Goal: Transaction & Acquisition: Book appointment/travel/reservation

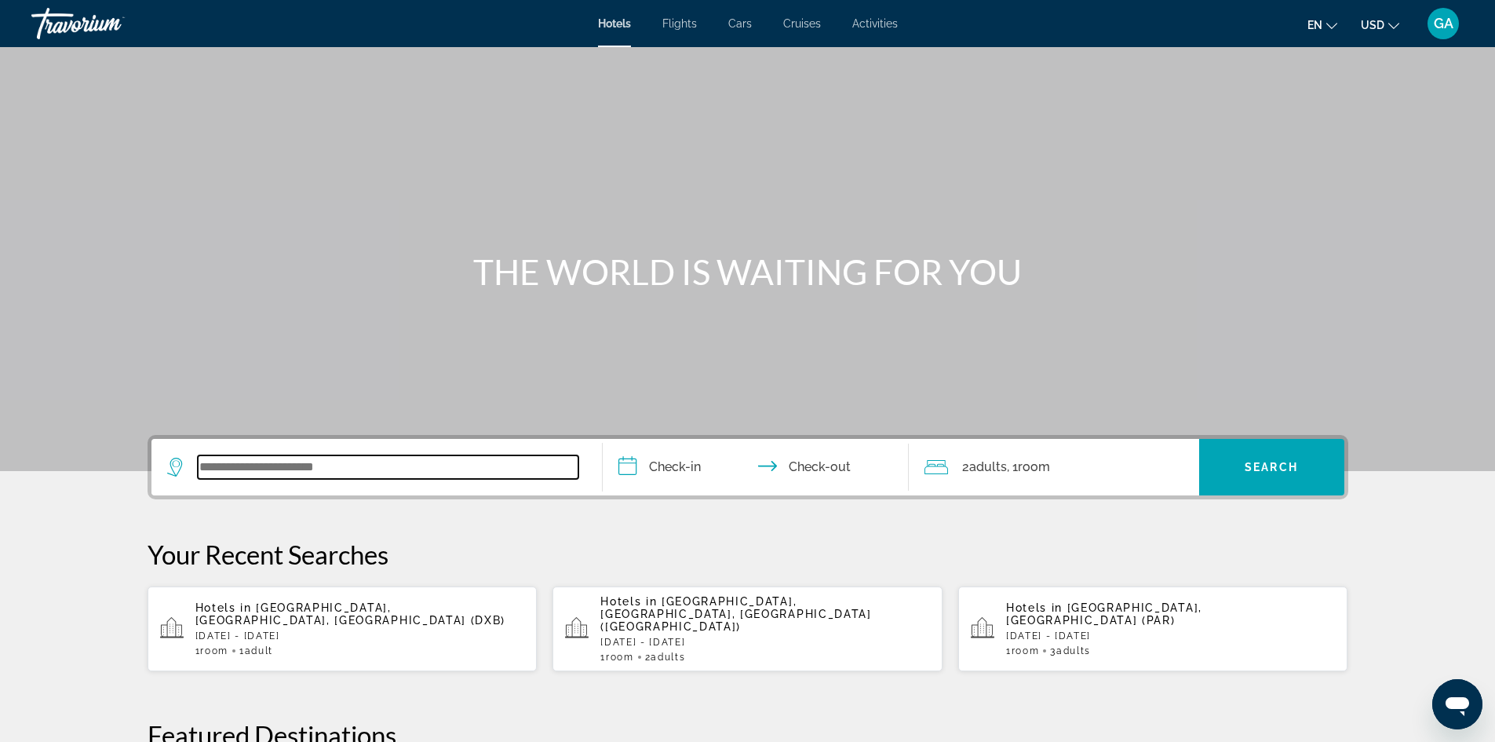
click at [272, 472] on input "Search widget" at bounding box center [388, 467] width 381 height 24
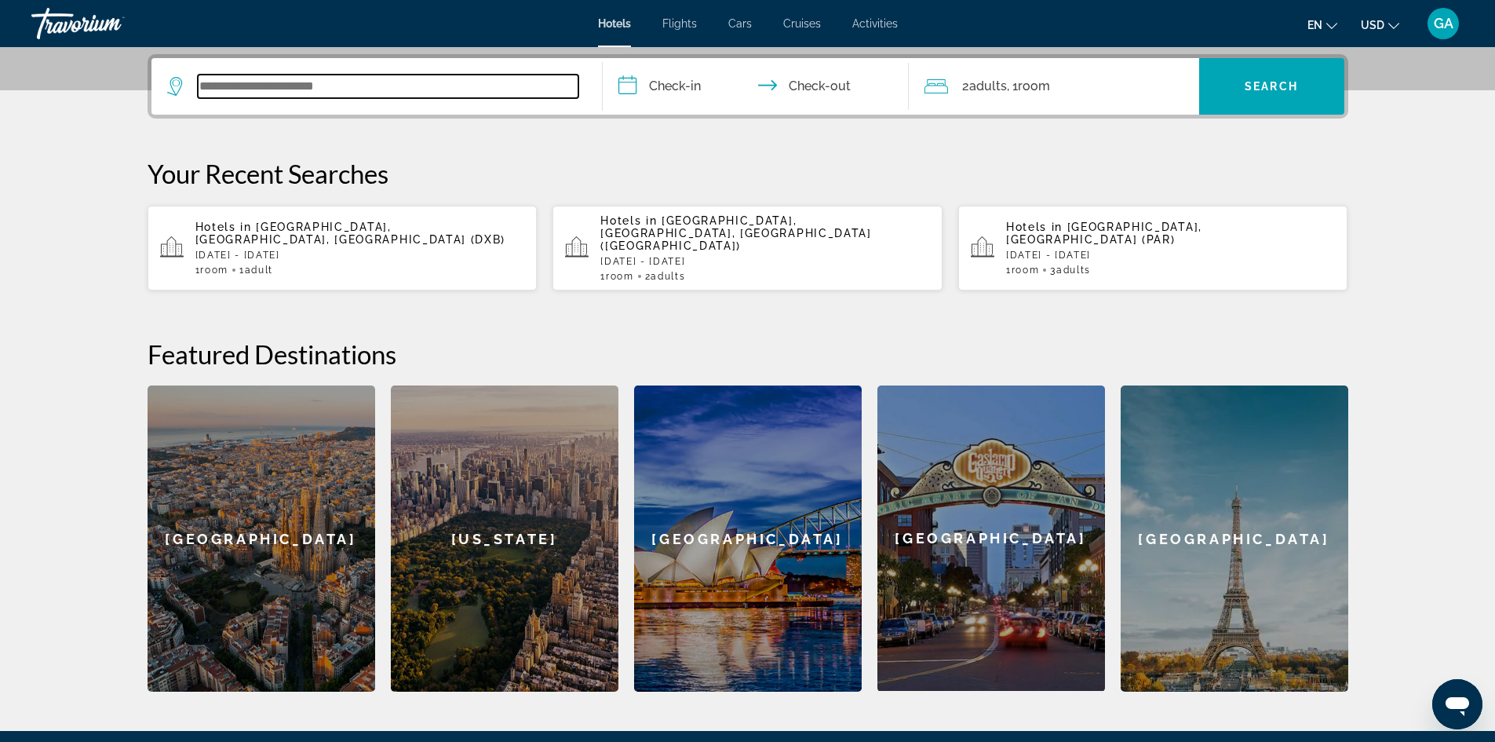
scroll to position [384, 0]
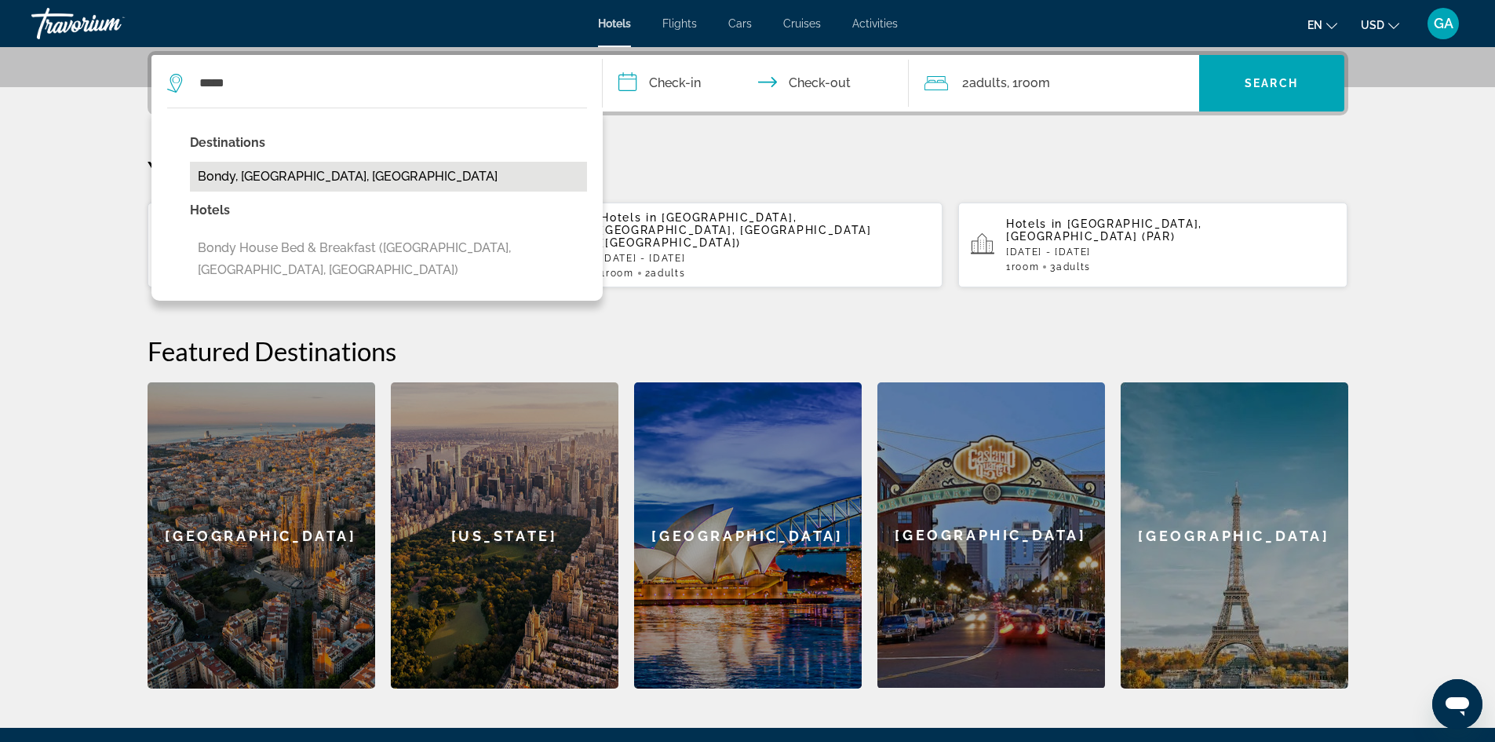
click at [308, 176] on button "Bondy, [GEOGRAPHIC_DATA], [GEOGRAPHIC_DATA]" at bounding box center [388, 177] width 397 height 30
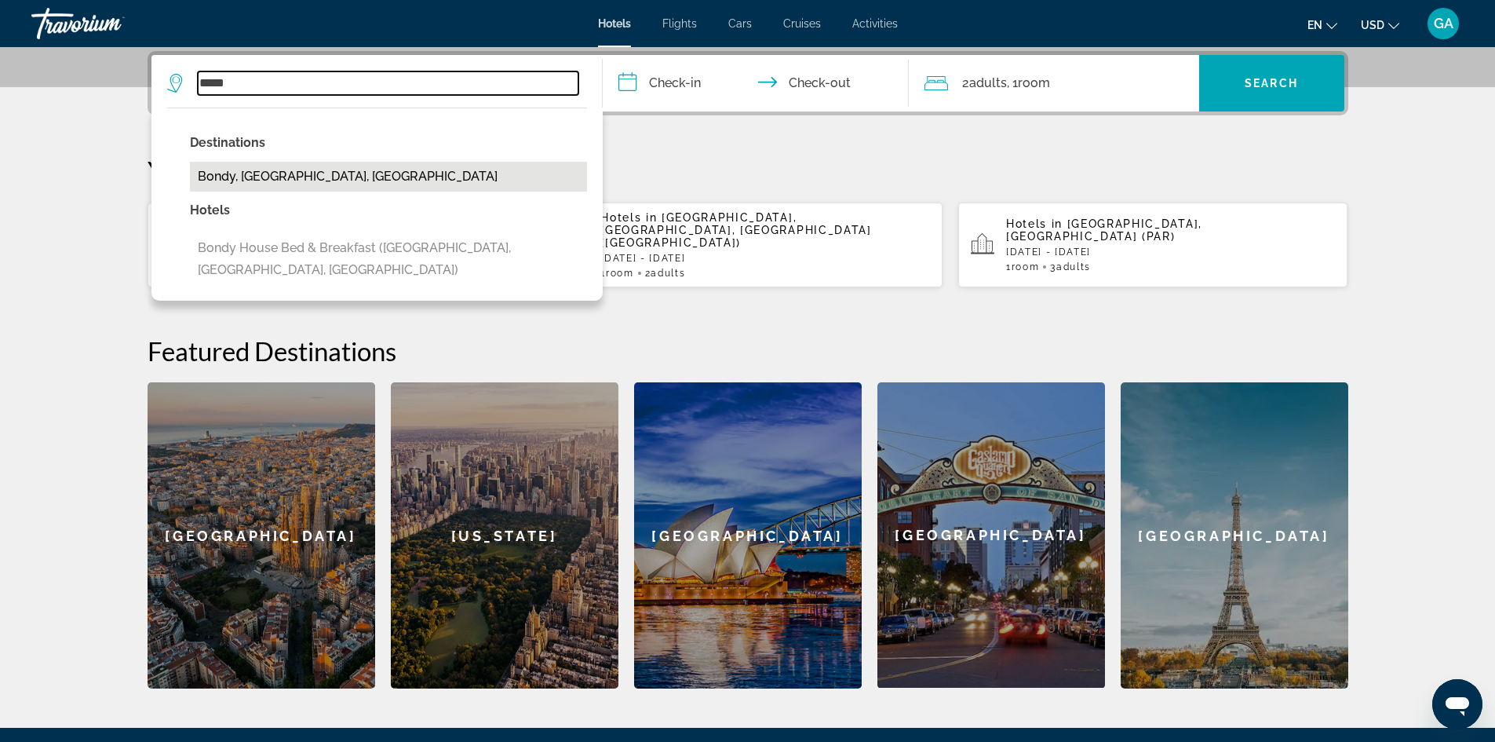
type input "**********"
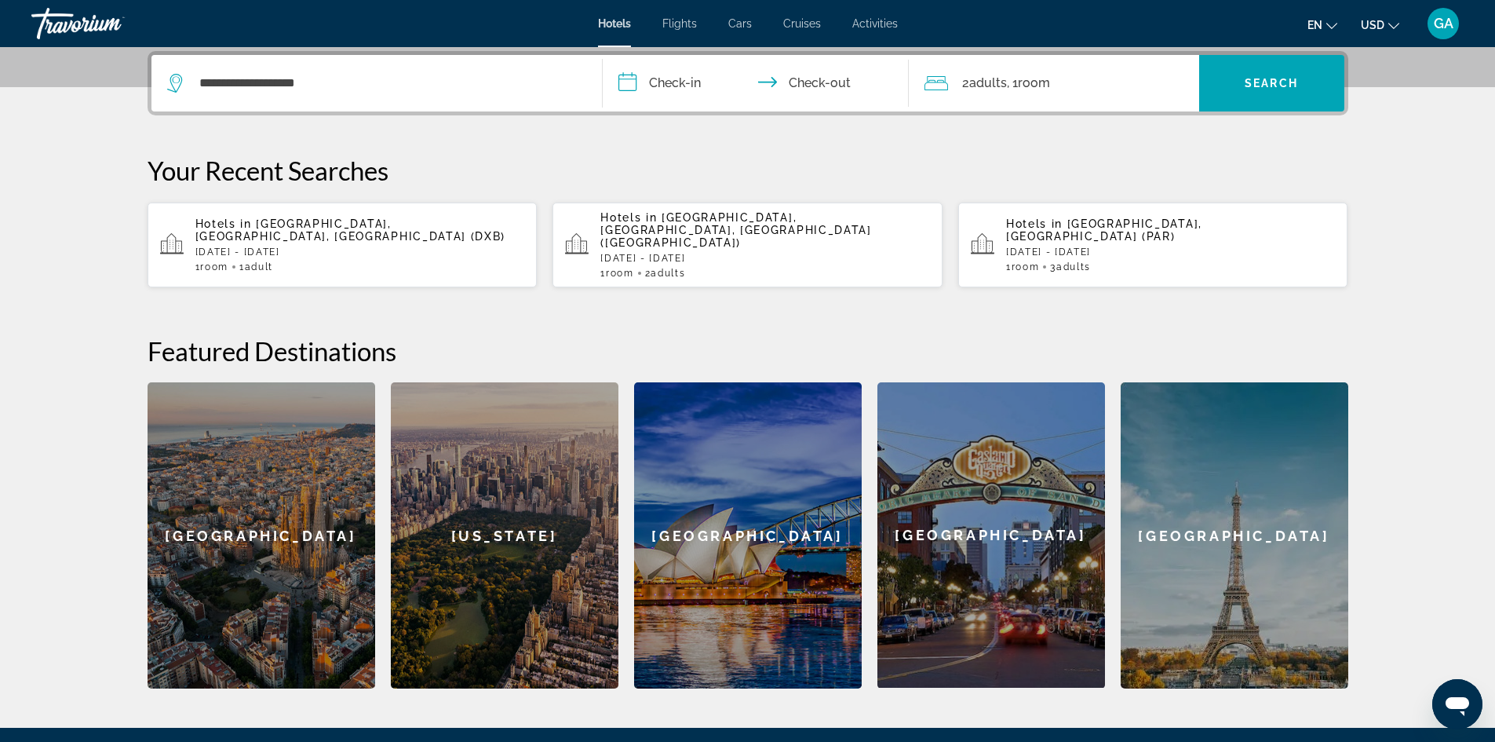
click at [657, 89] on input "**********" at bounding box center [759, 85] width 312 height 61
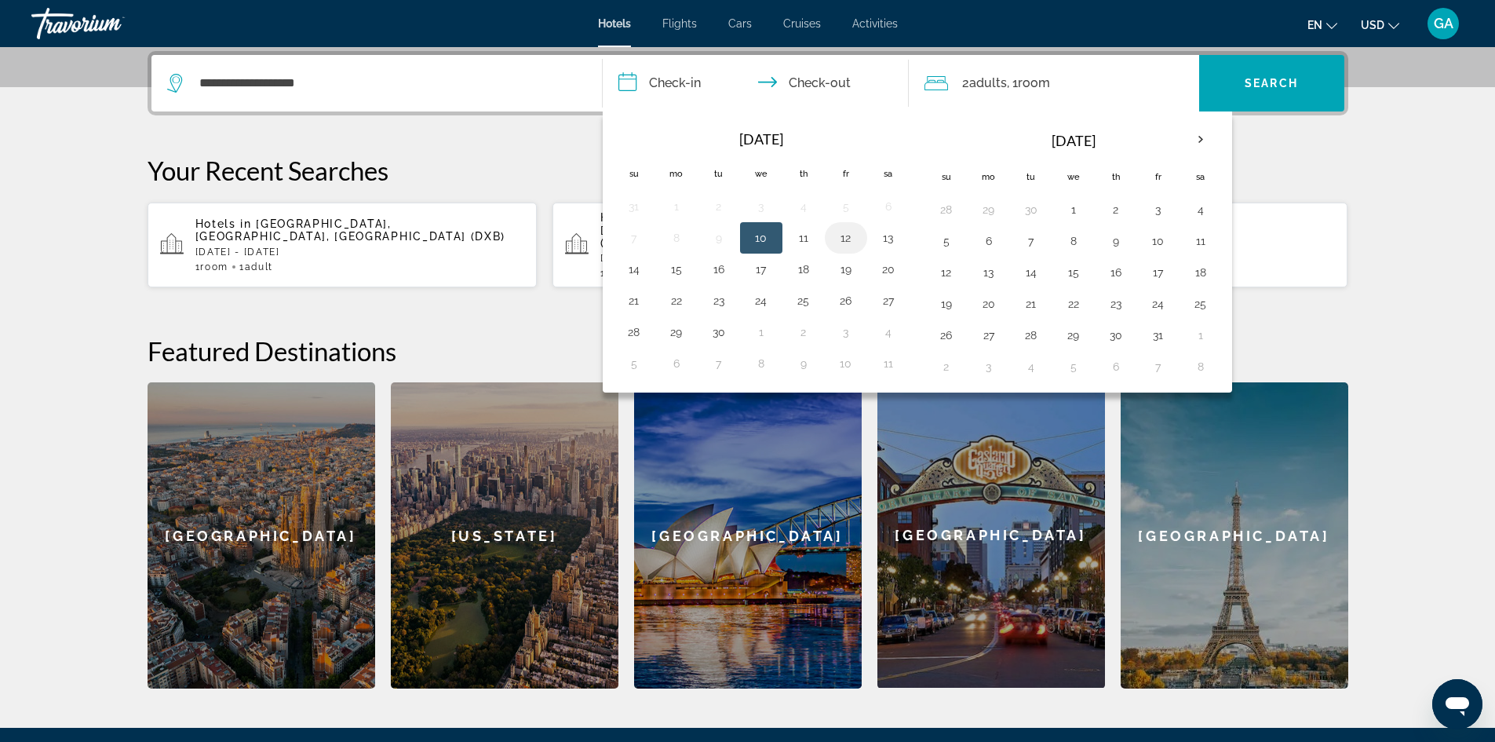
click at [837, 238] on button "12" at bounding box center [846, 238] width 25 height 22
click at [890, 228] on button "13" at bounding box center [888, 238] width 25 height 22
type input "**********"
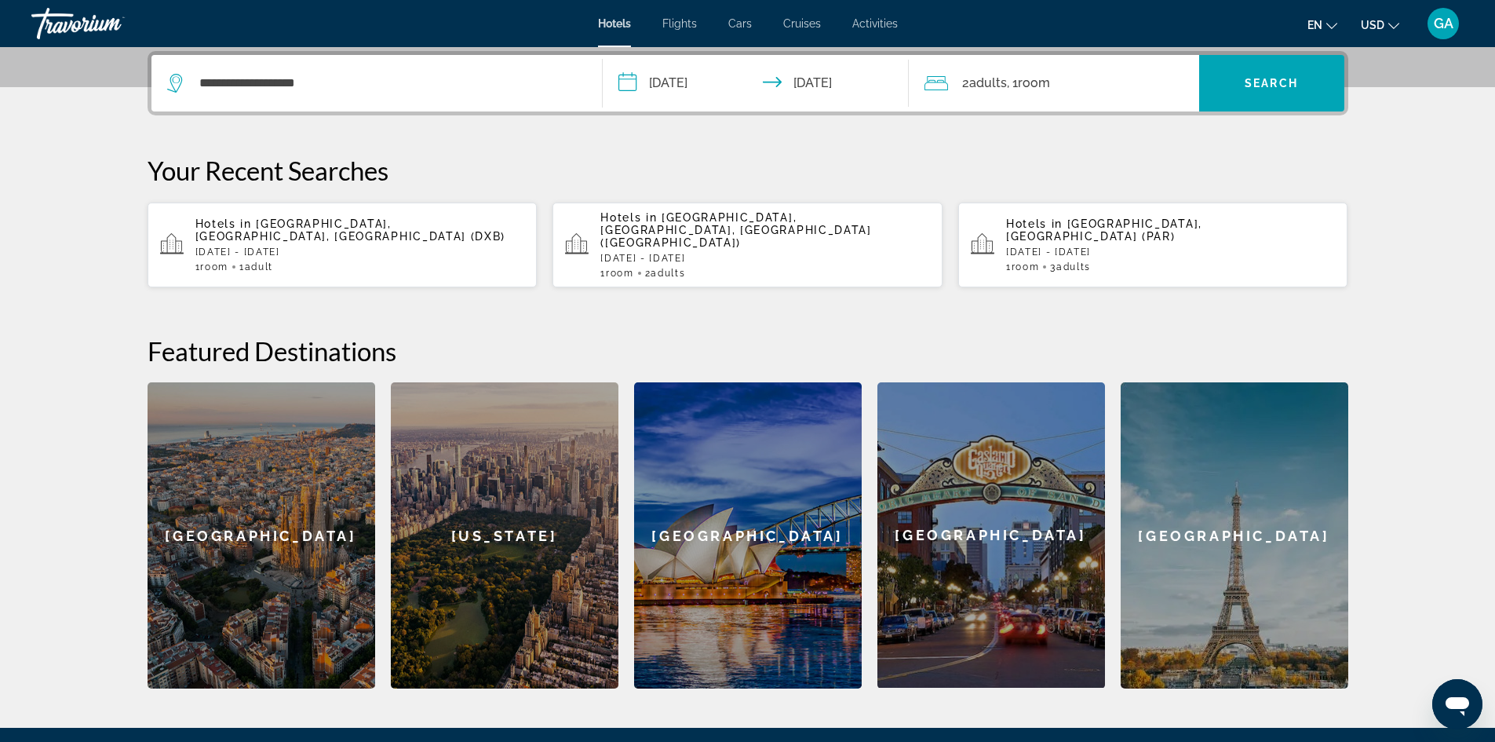
click at [1016, 82] on span ", 1 Room rooms" at bounding box center [1028, 83] width 43 height 22
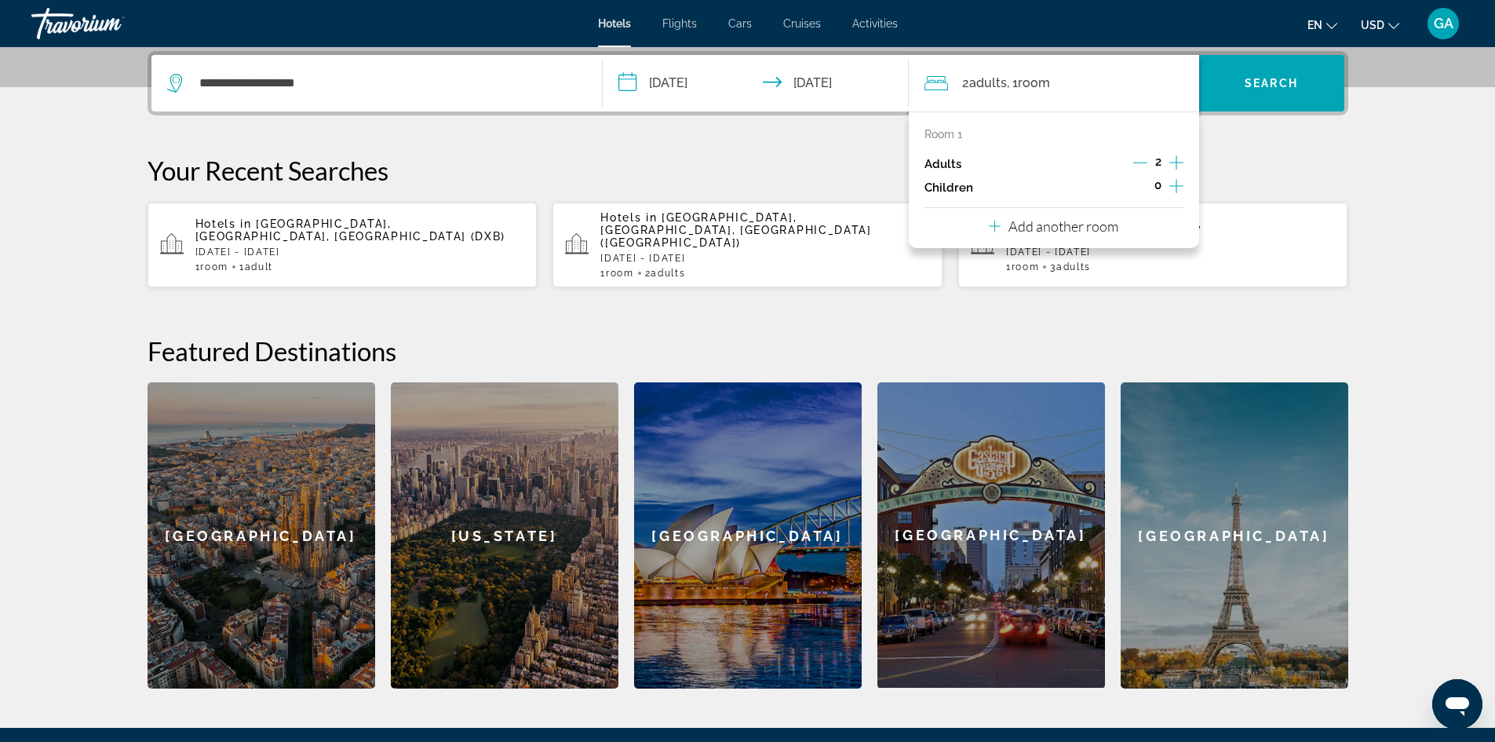
click at [1177, 161] on icon "Increment adults" at bounding box center [1176, 162] width 14 height 19
click at [1245, 89] on span "Search" at bounding box center [1271, 83] width 53 height 13
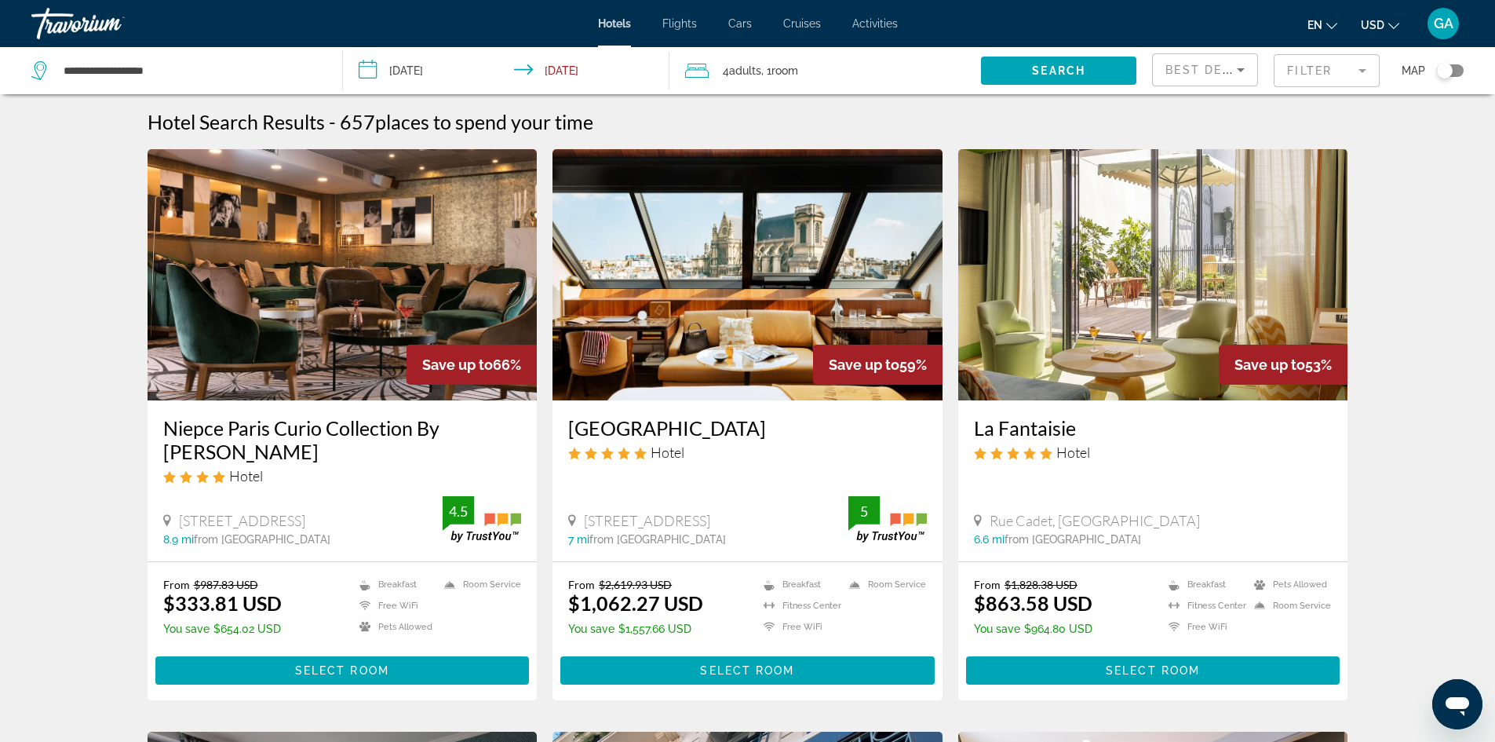
click at [1245, 60] on div "Best Deals" at bounding box center [1205, 76] width 79 height 44
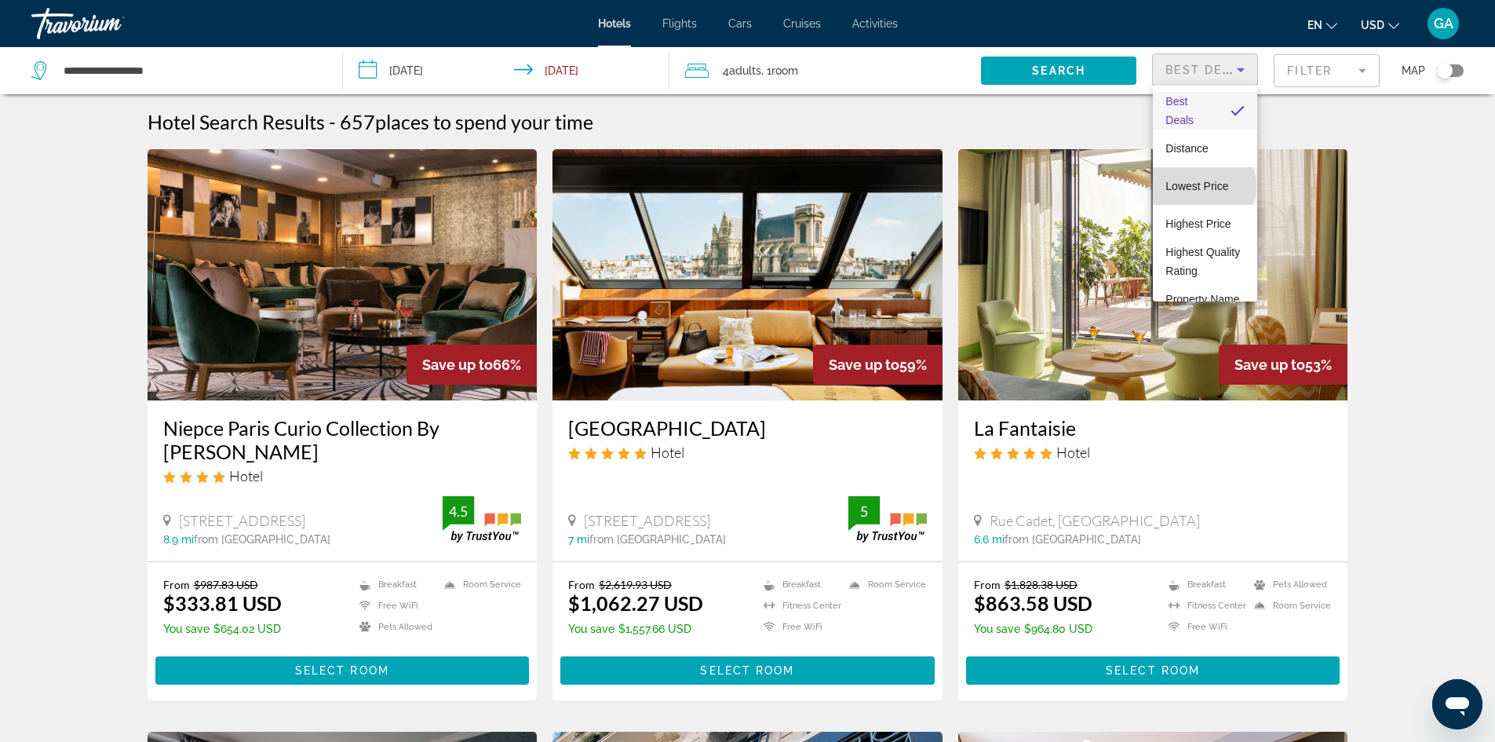
click at [1203, 186] on span "Lowest Price" at bounding box center [1197, 186] width 63 height 13
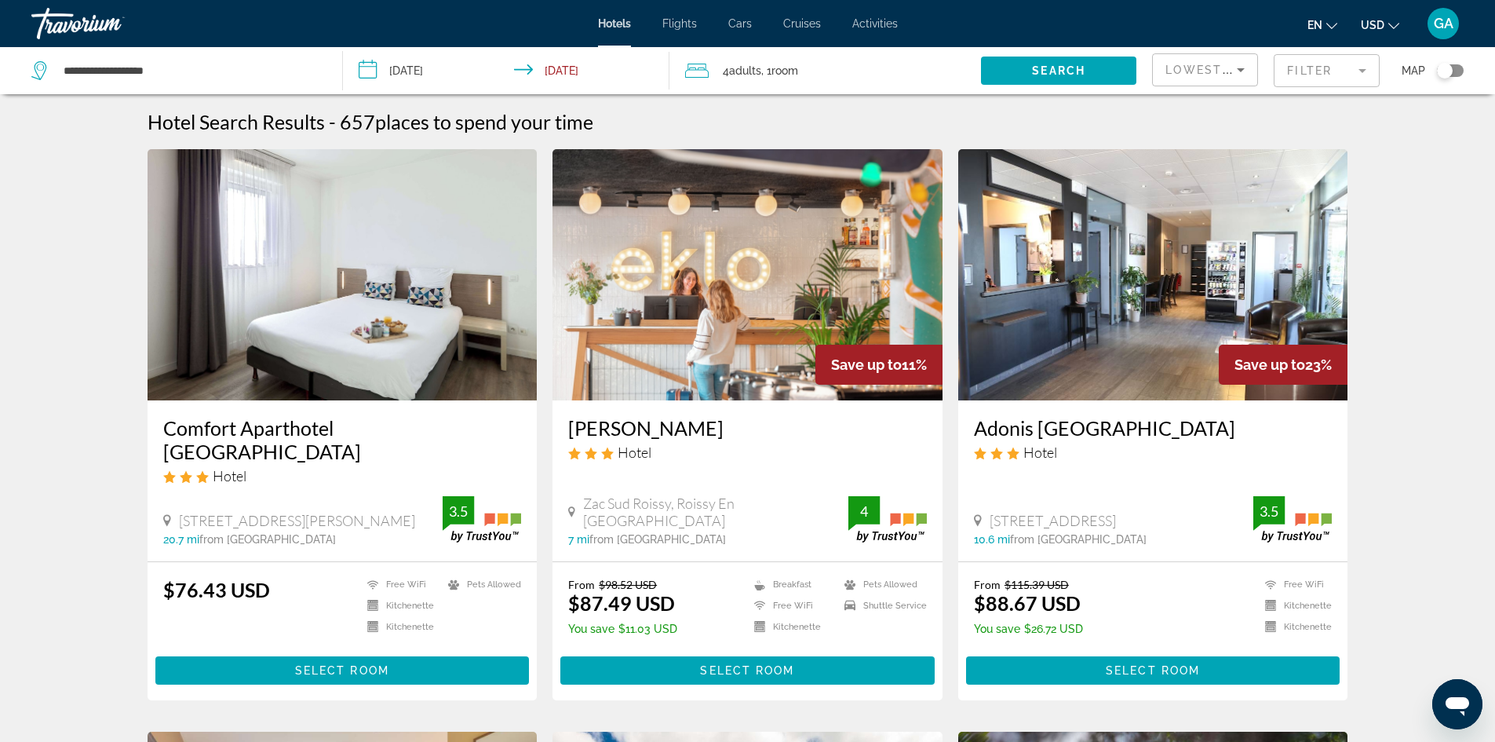
click at [1328, 64] on mat-form-field "Filter" at bounding box center [1327, 70] width 106 height 33
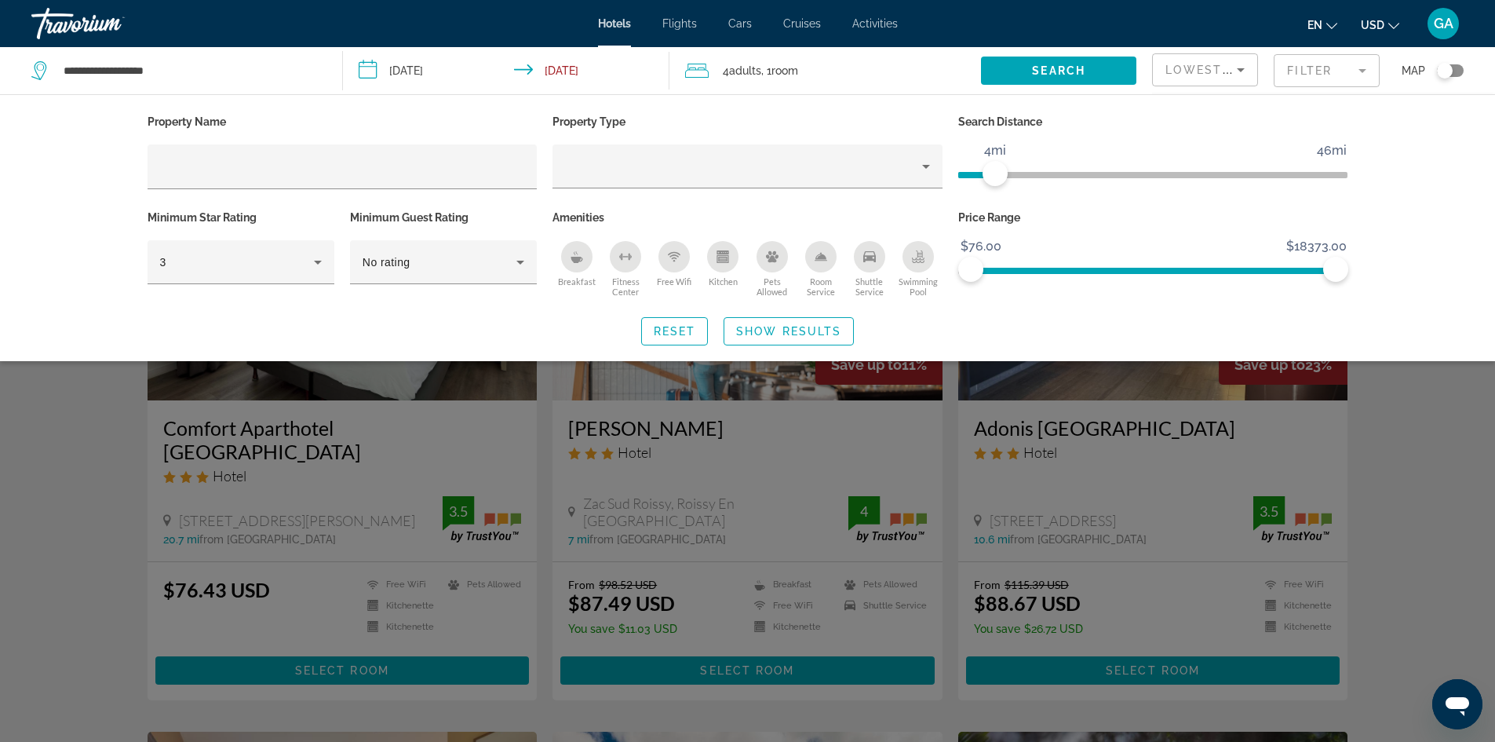
click at [995, 175] on span "ngx-slider" at bounding box center [976, 175] width 37 height 6
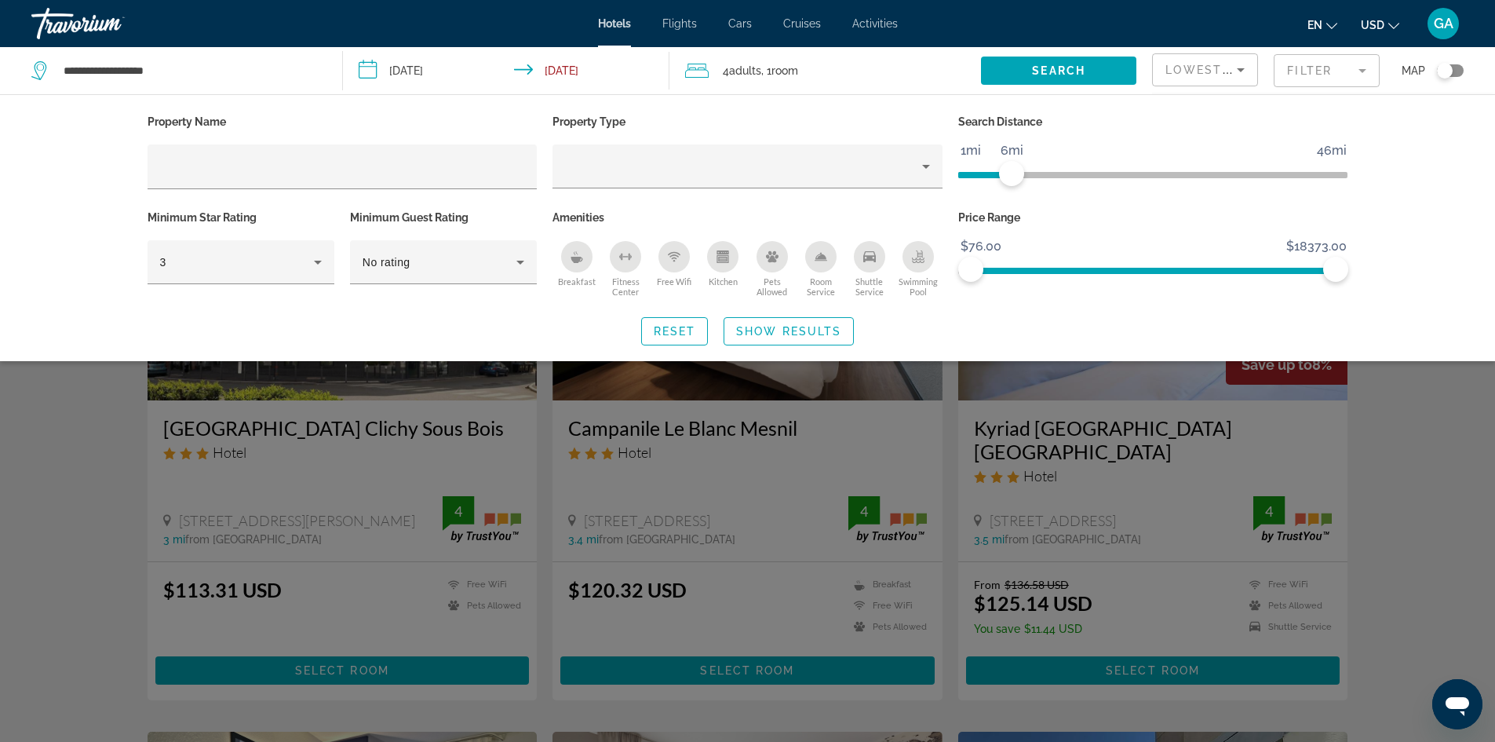
click at [1013, 173] on ngx-slider "1mi 46mi 6mi" at bounding box center [1153, 173] width 390 height 3
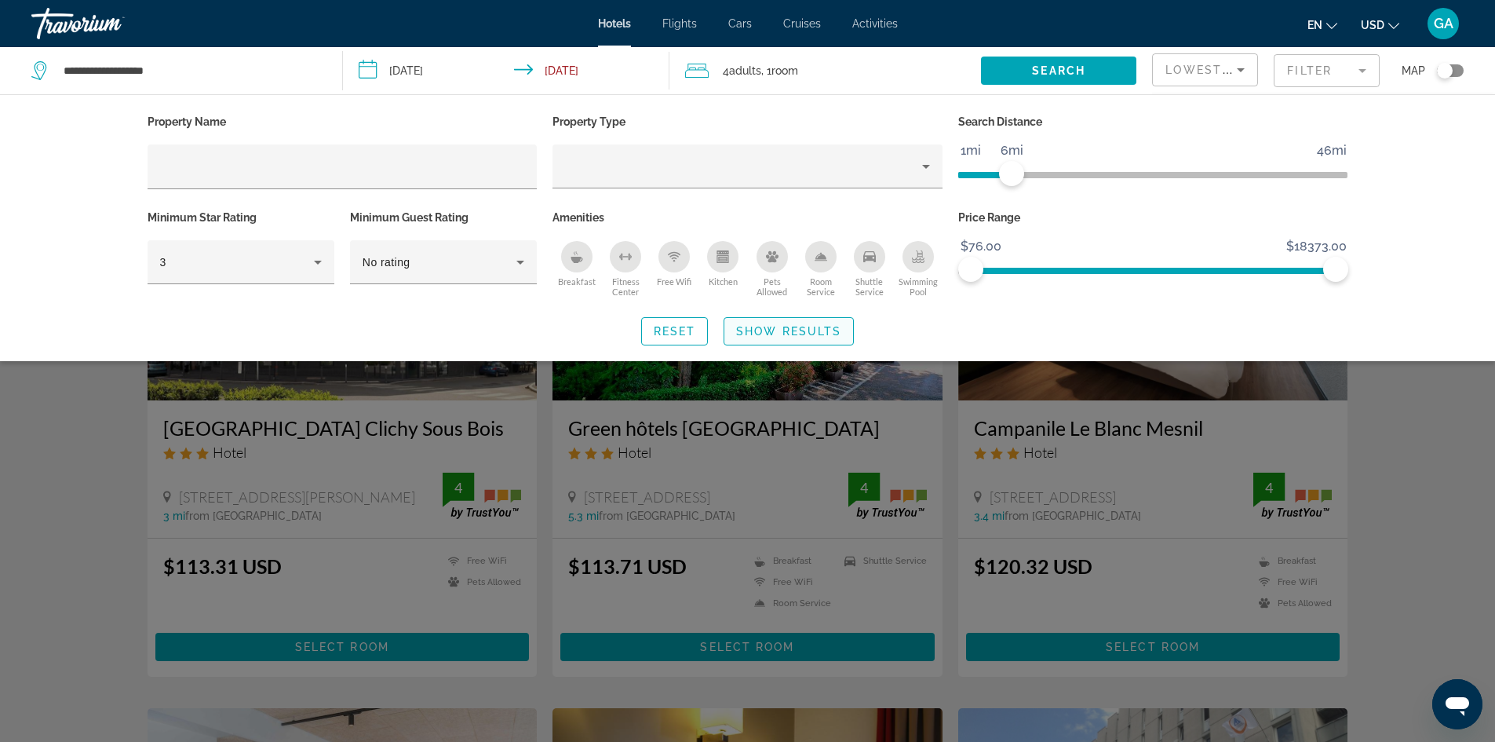
click at [777, 323] on span "Search widget" at bounding box center [788, 331] width 129 height 38
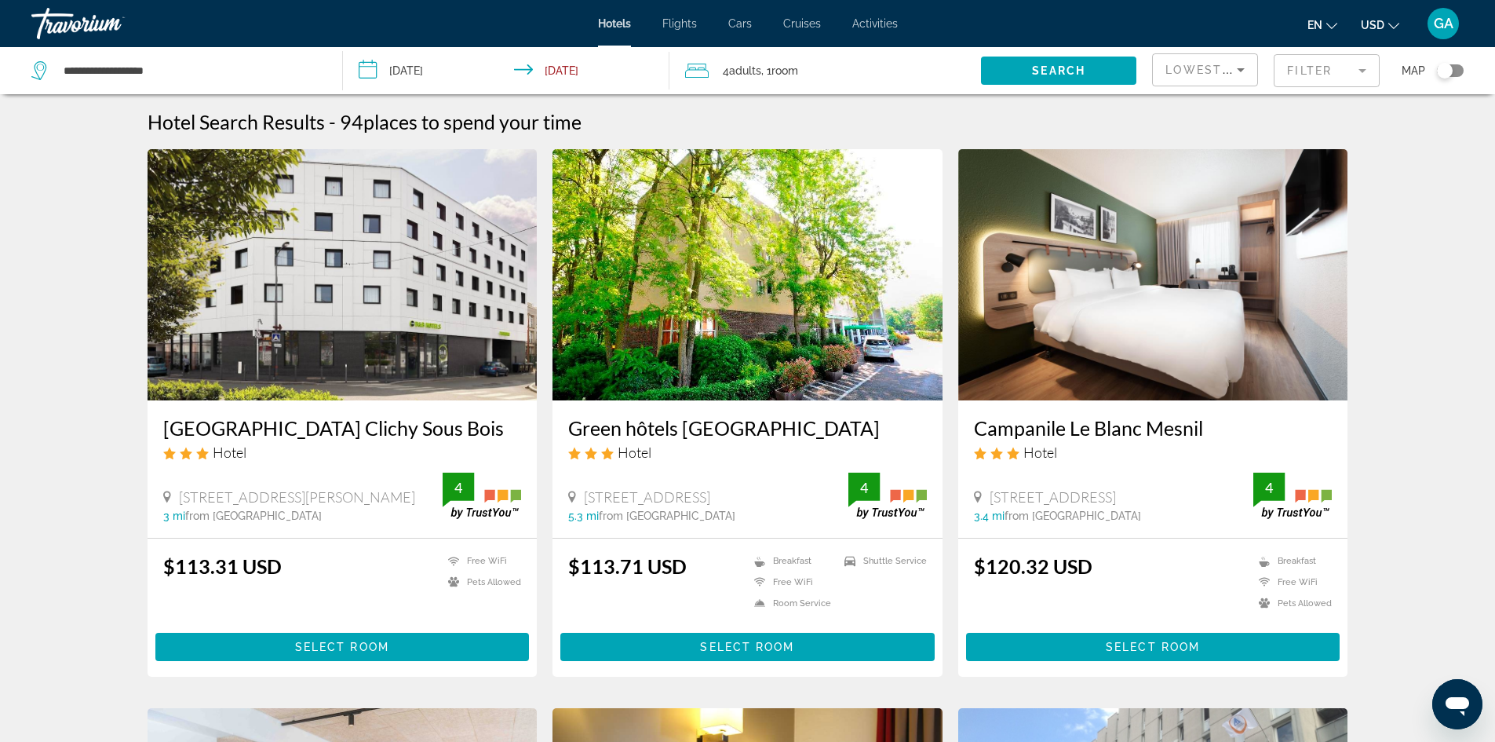
click at [705, 431] on h3 "Green hôtels [GEOGRAPHIC_DATA]" at bounding box center [747, 428] width 359 height 24
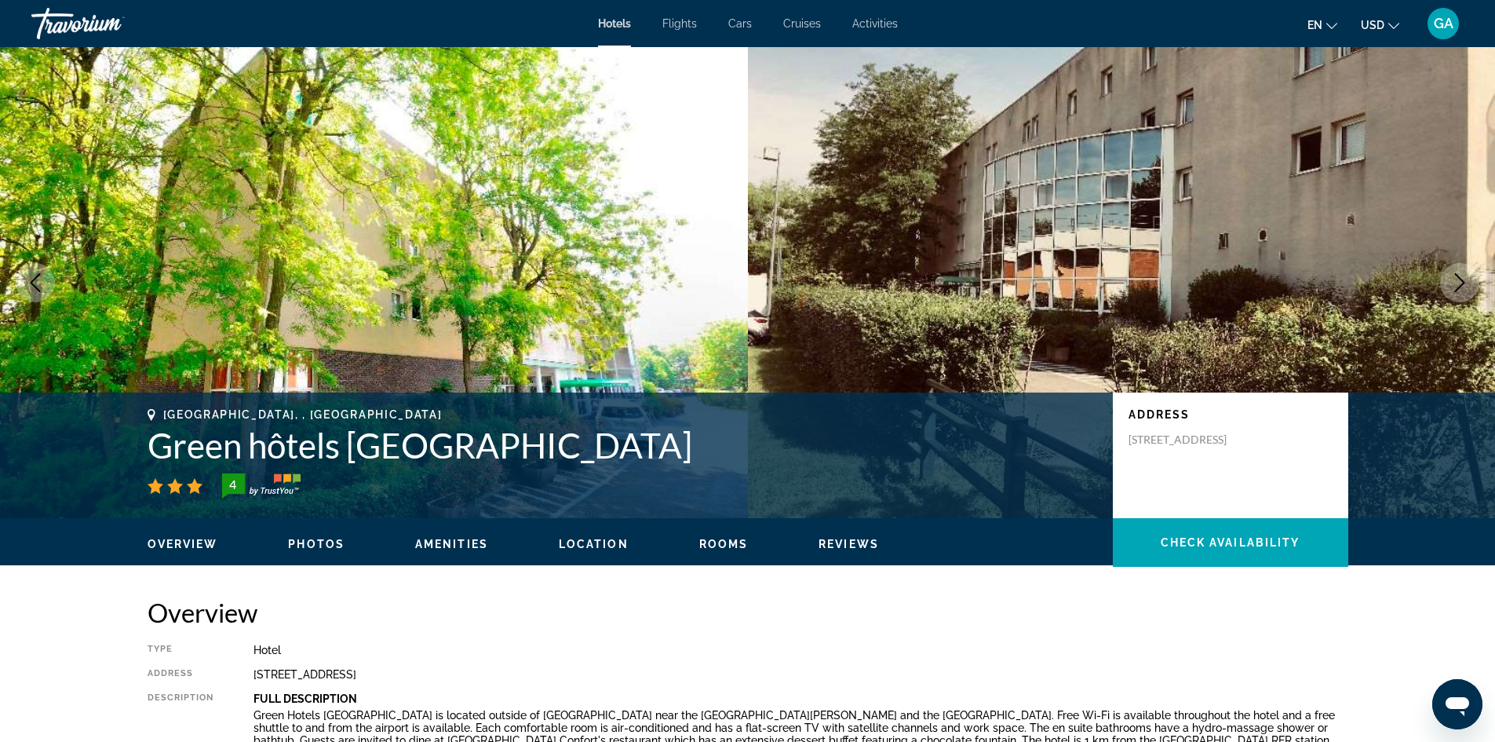
click at [1449, 278] on button "Next image" at bounding box center [1459, 282] width 39 height 39
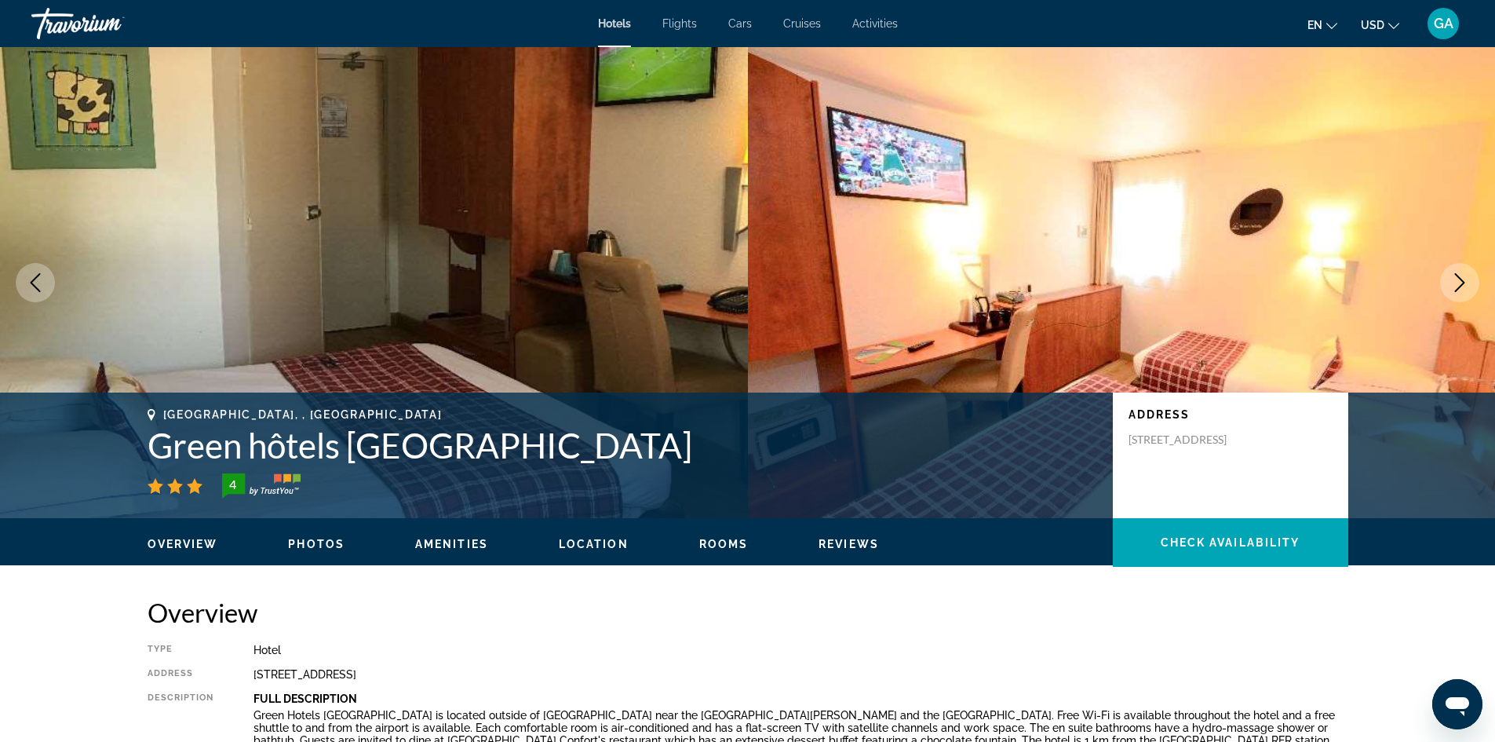
click at [1449, 278] on button "Next image" at bounding box center [1459, 282] width 39 height 39
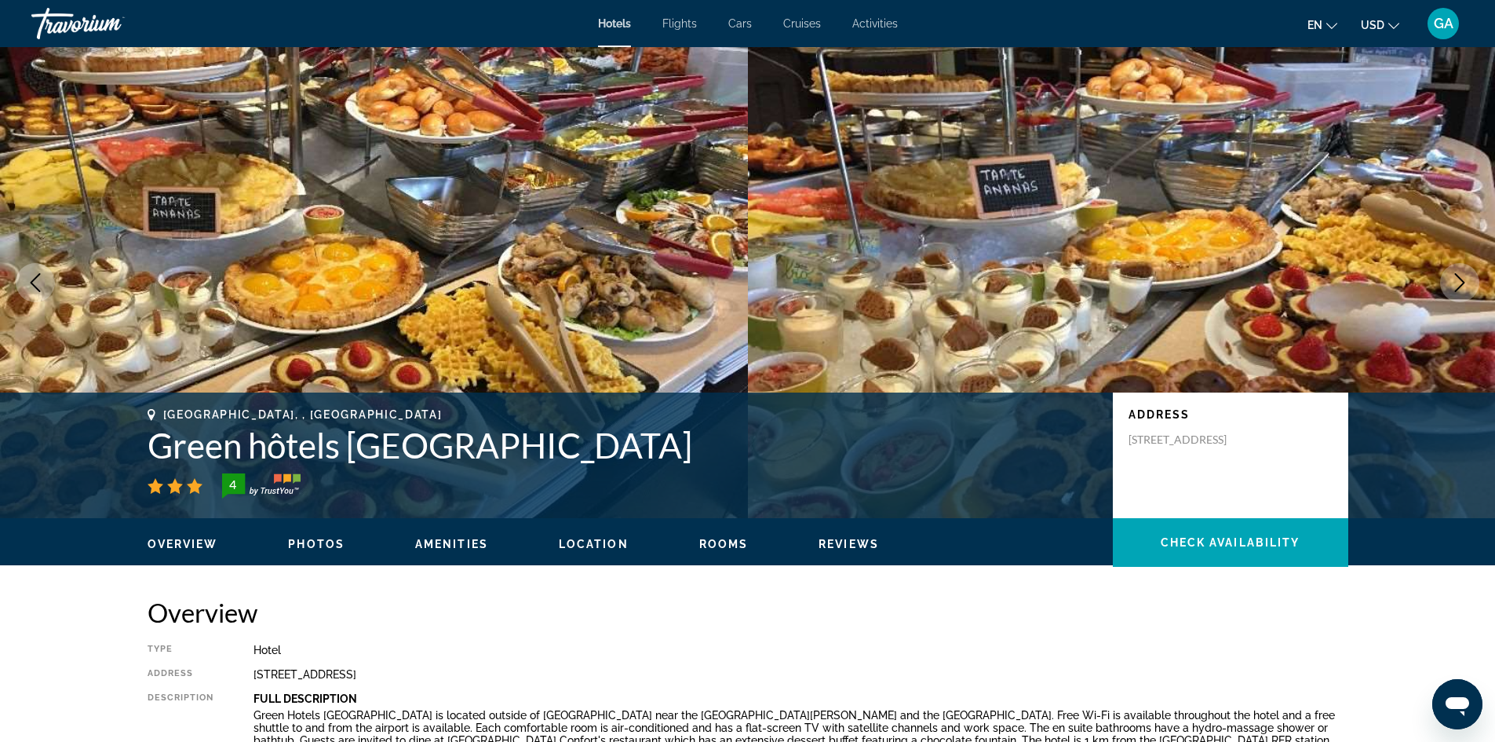
scroll to position [164, 0]
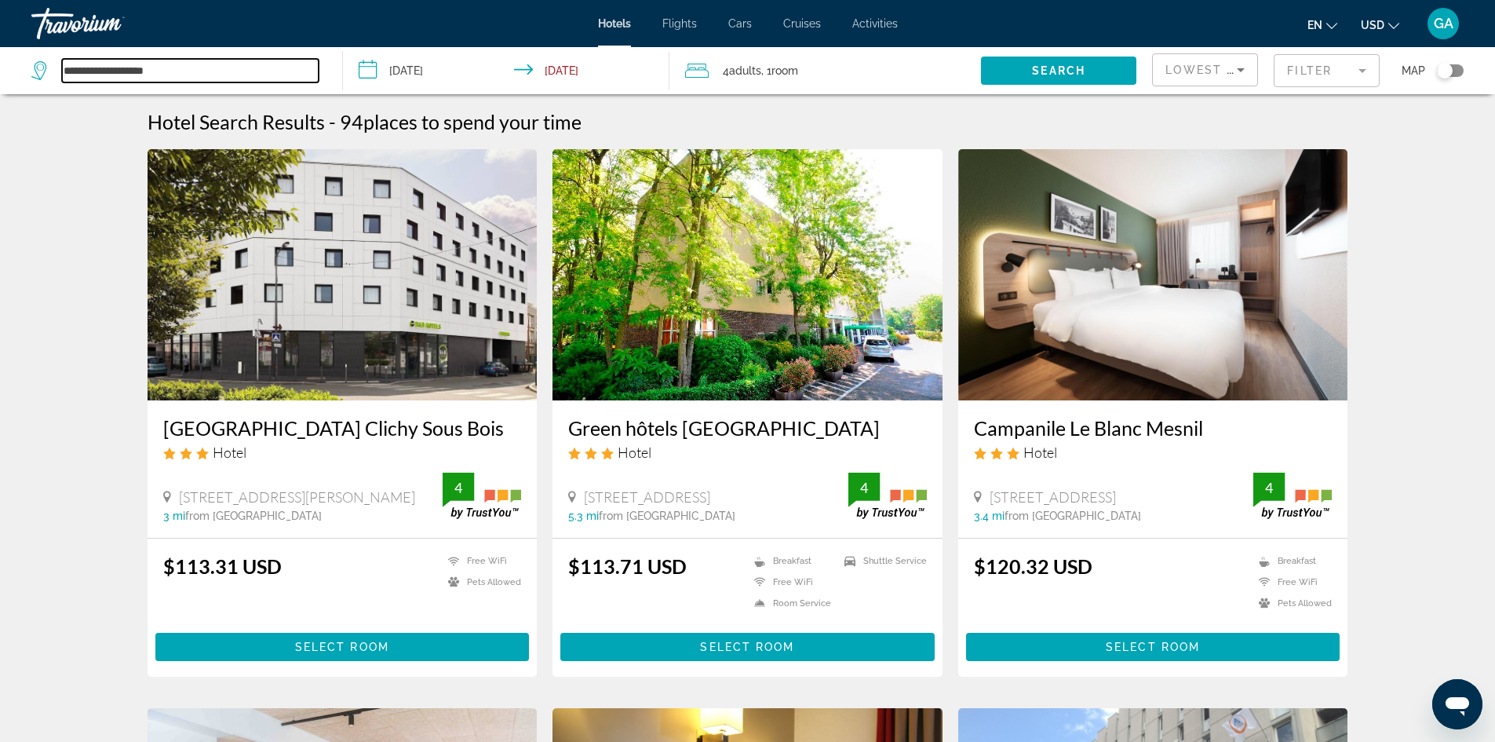
click at [210, 69] on input "**********" at bounding box center [190, 71] width 257 height 24
drag, startPoint x: 181, startPoint y: 74, endPoint x: 0, endPoint y: 56, distance: 182.2
click at [0, 56] on app-destination-search "**********" at bounding box center [171, 70] width 343 height 47
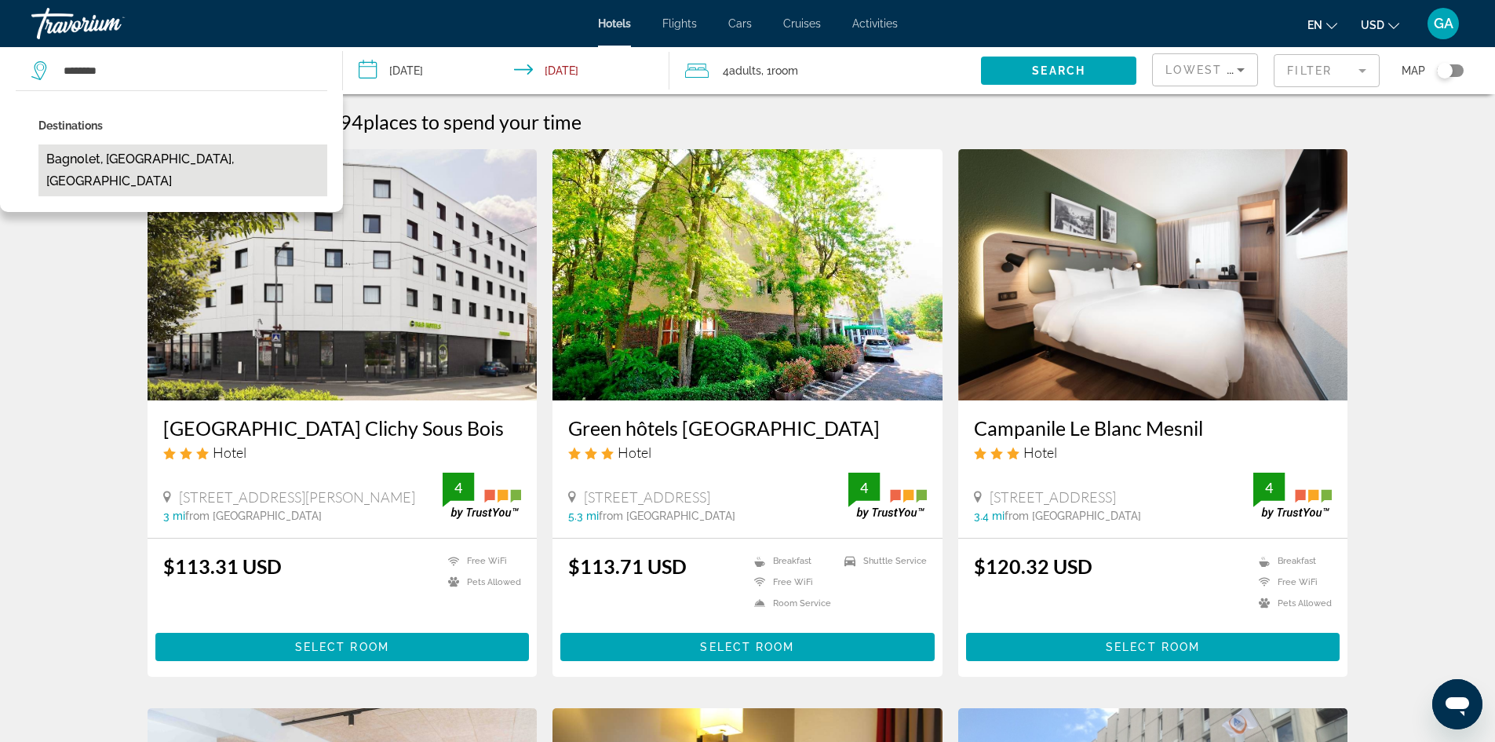
click at [119, 157] on button "Bagnolet, [GEOGRAPHIC_DATA], [GEOGRAPHIC_DATA]" at bounding box center [182, 170] width 289 height 52
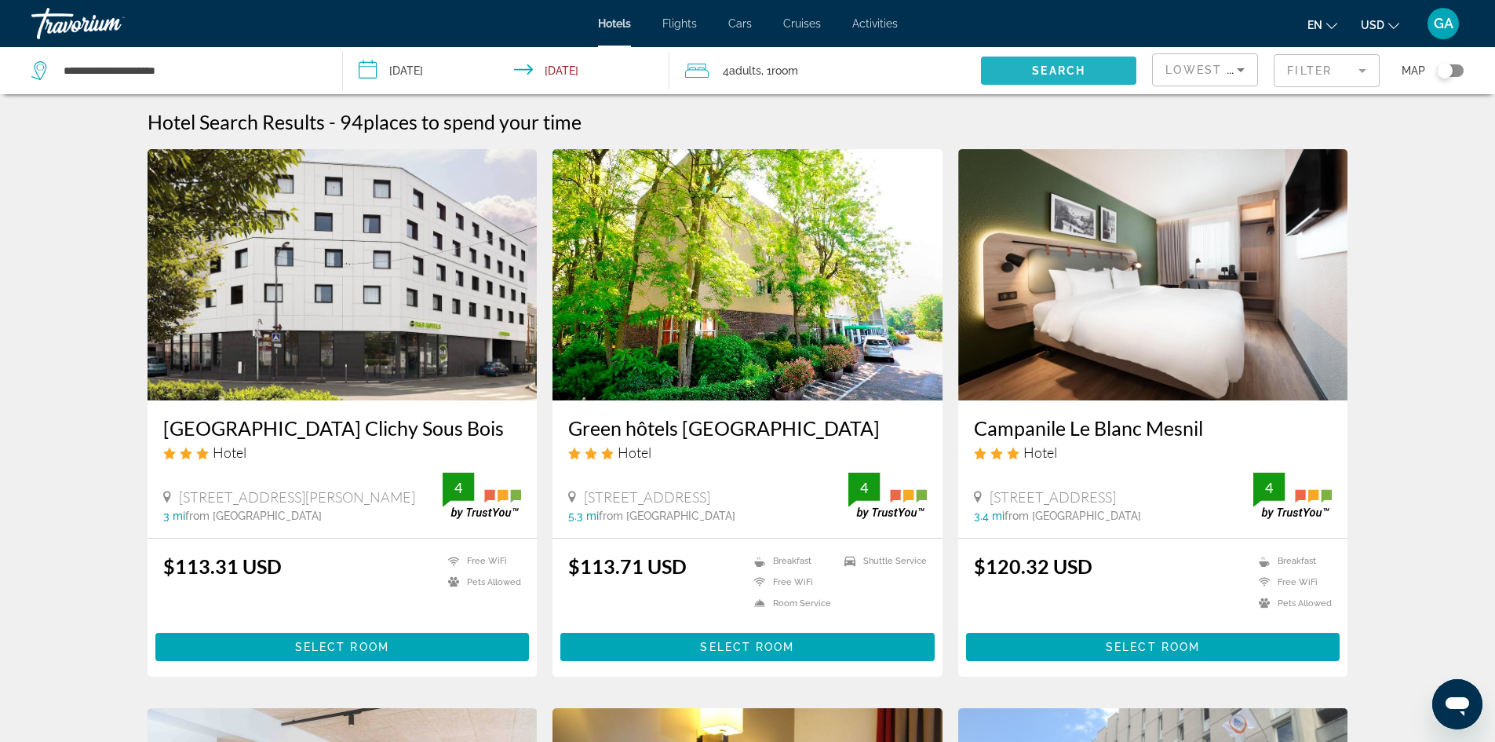
click at [1047, 66] on span "Search" at bounding box center [1058, 70] width 53 height 13
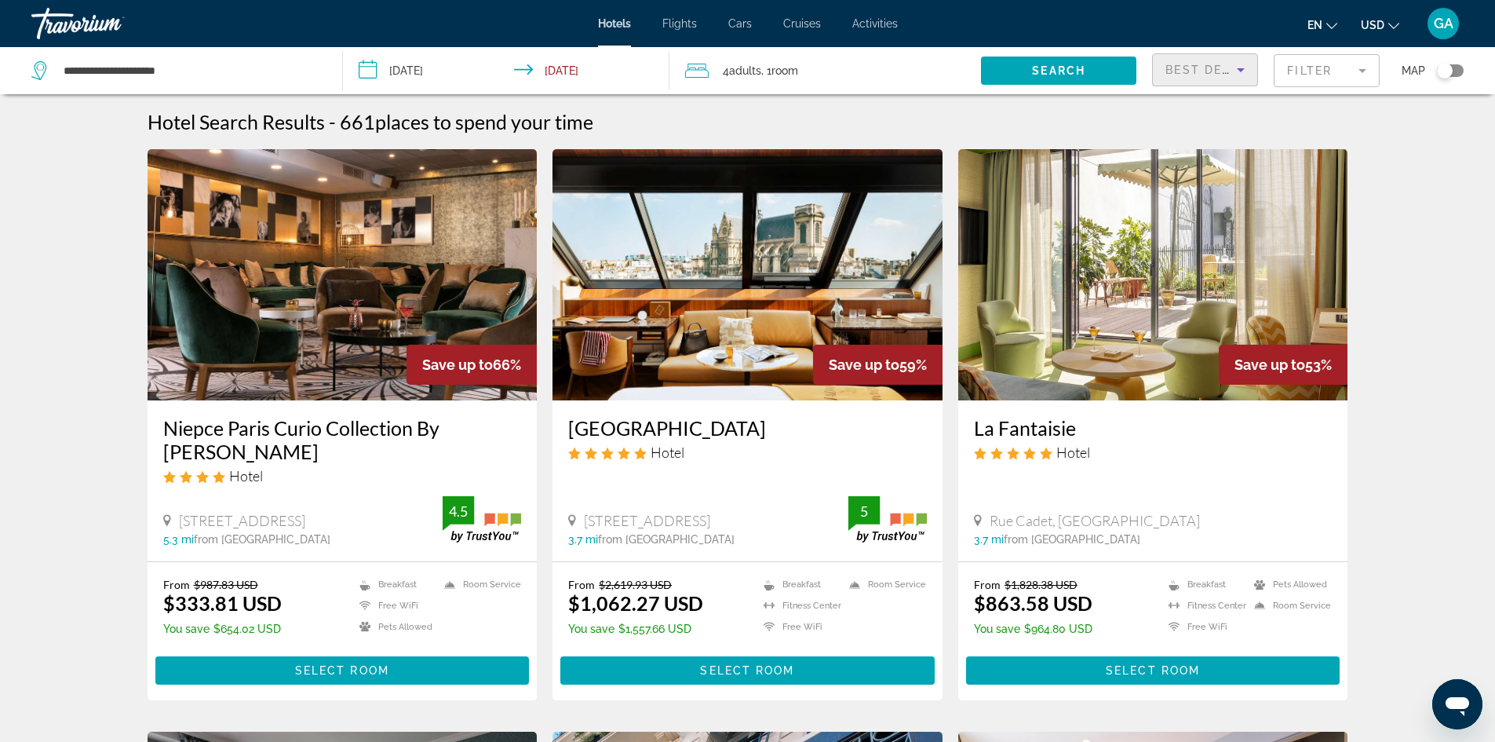
click at [1191, 61] on div "Best Deals" at bounding box center [1201, 69] width 71 height 19
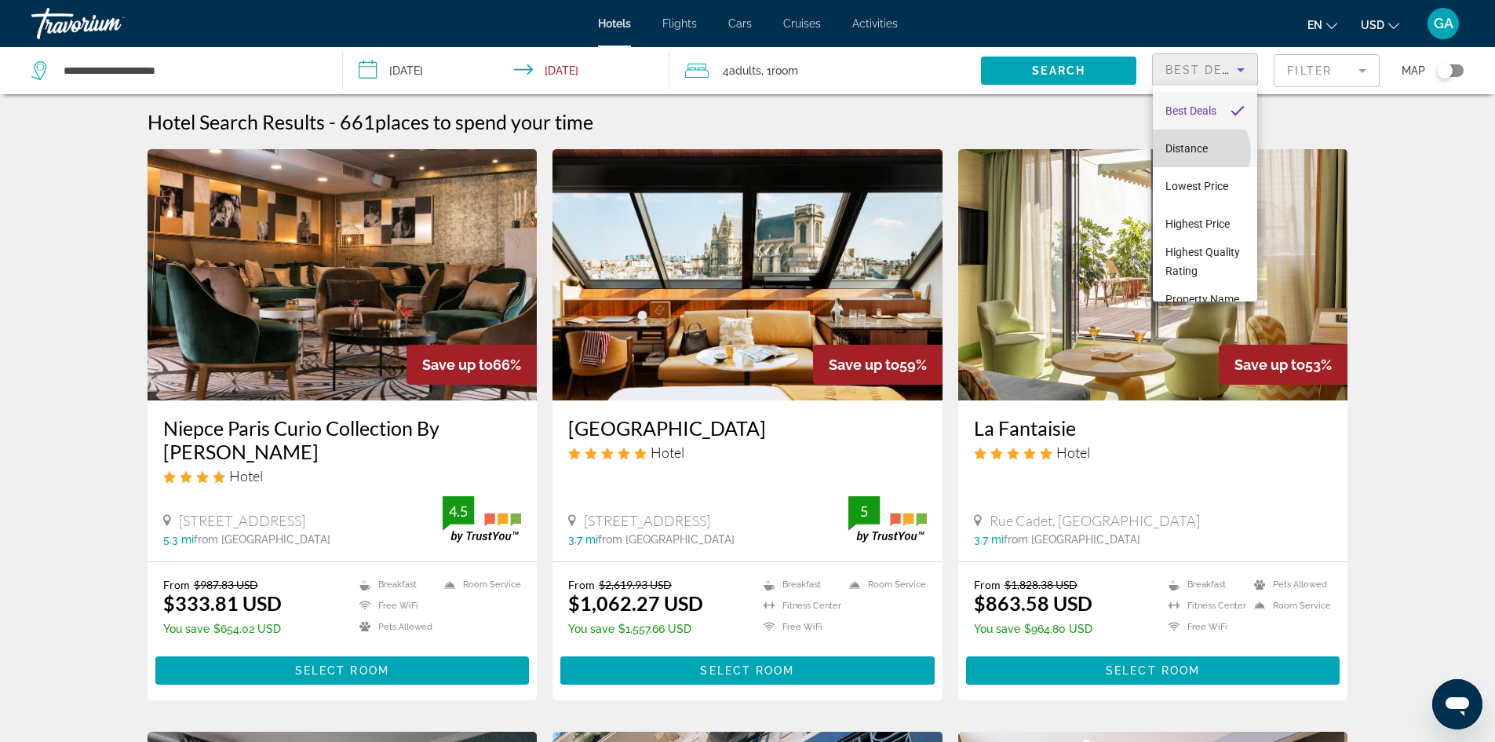
click at [1198, 152] on span "Distance" at bounding box center [1187, 148] width 42 height 13
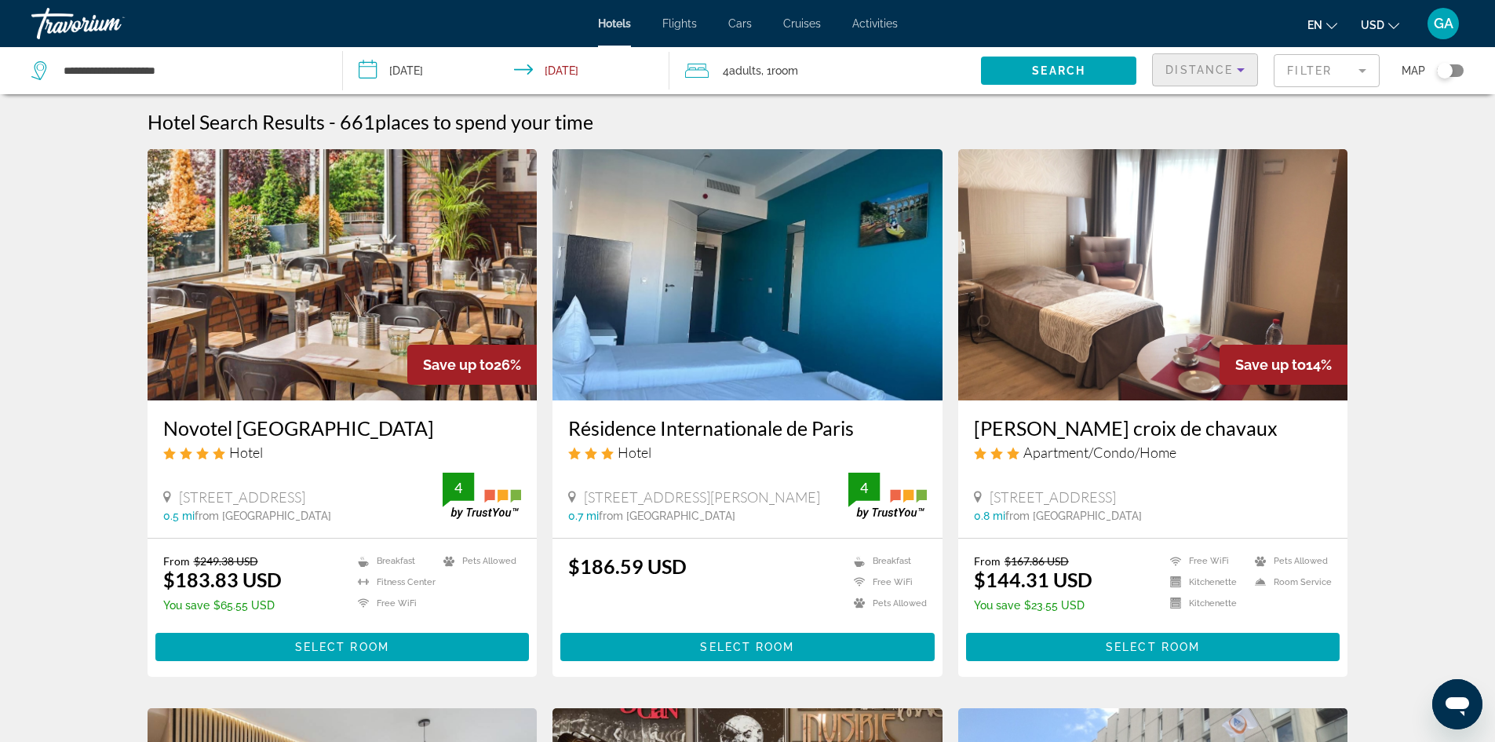
click at [1196, 62] on div "Distance" at bounding box center [1201, 69] width 71 height 19
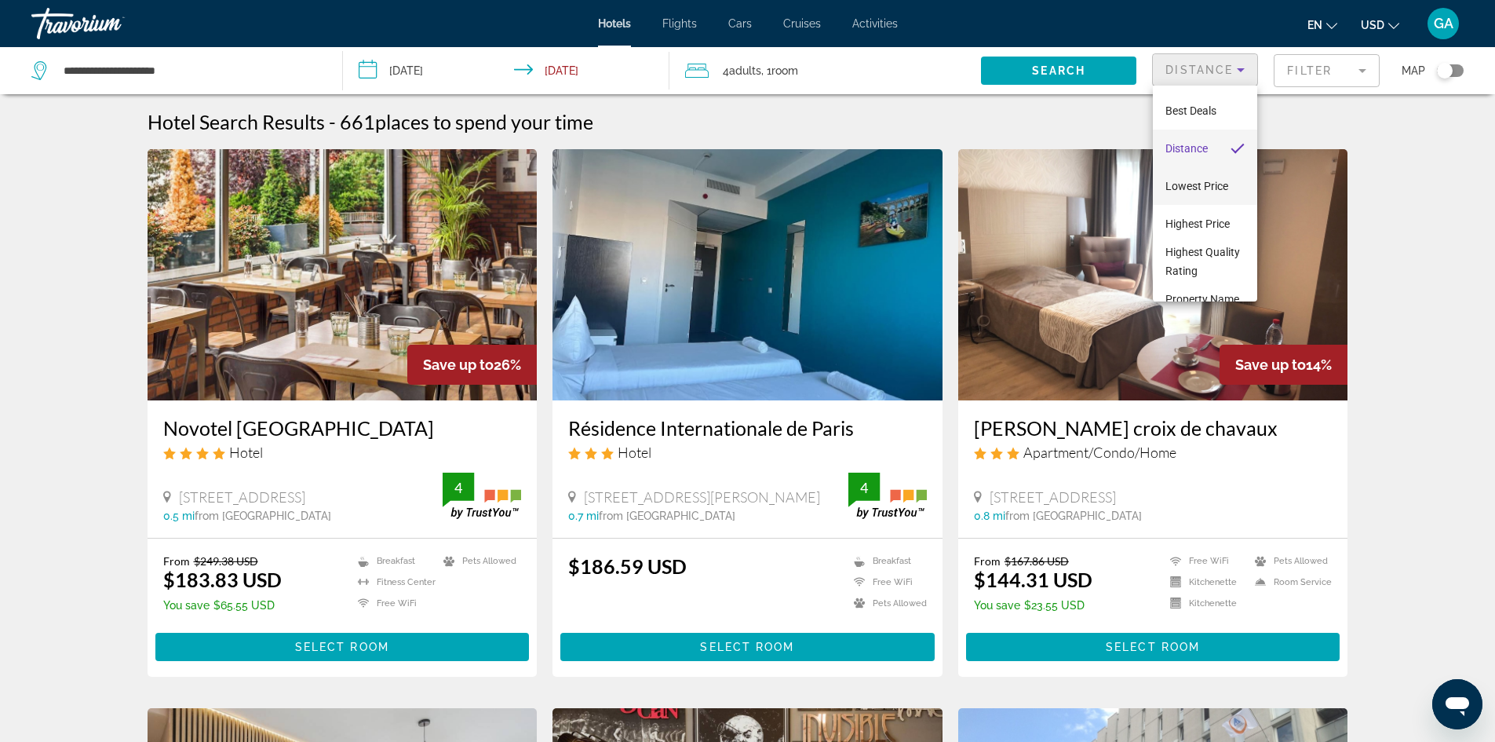
click at [1198, 195] on span "Lowest Price" at bounding box center [1197, 186] width 63 height 19
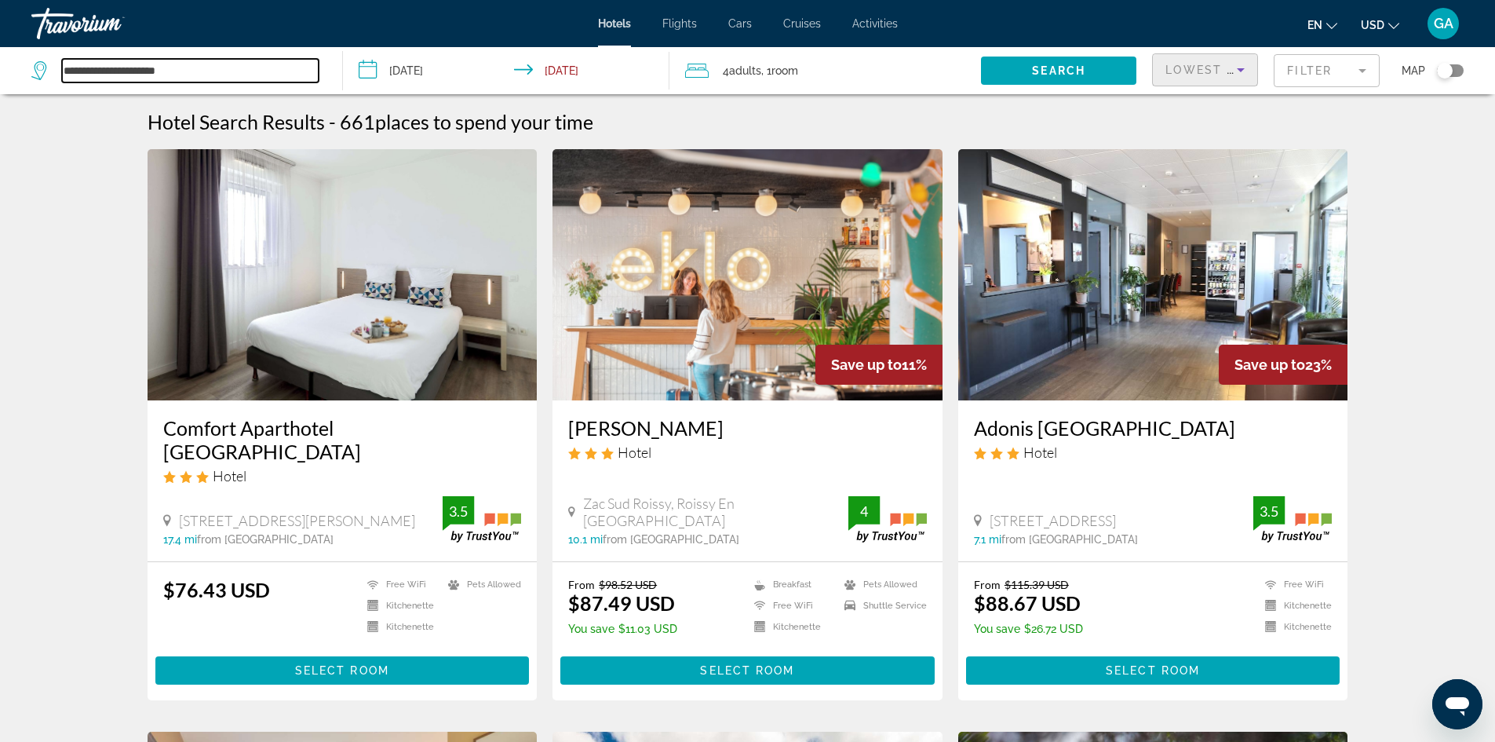
click at [153, 73] on input "**********" at bounding box center [190, 71] width 257 height 24
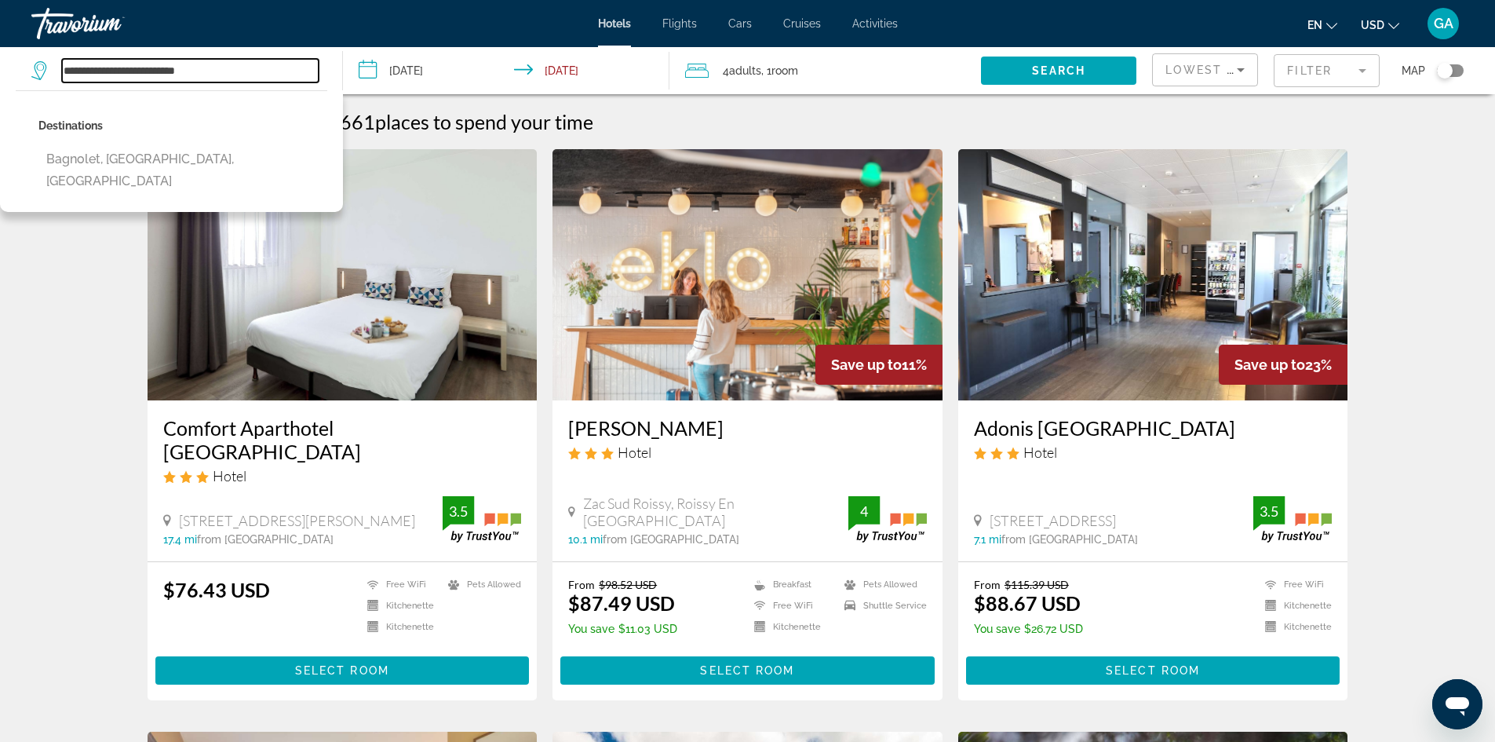
drag, startPoint x: 237, startPoint y: 67, endPoint x: 0, endPoint y: 60, distance: 237.1
click at [0, 60] on app-destination-search "**********" at bounding box center [171, 70] width 343 height 47
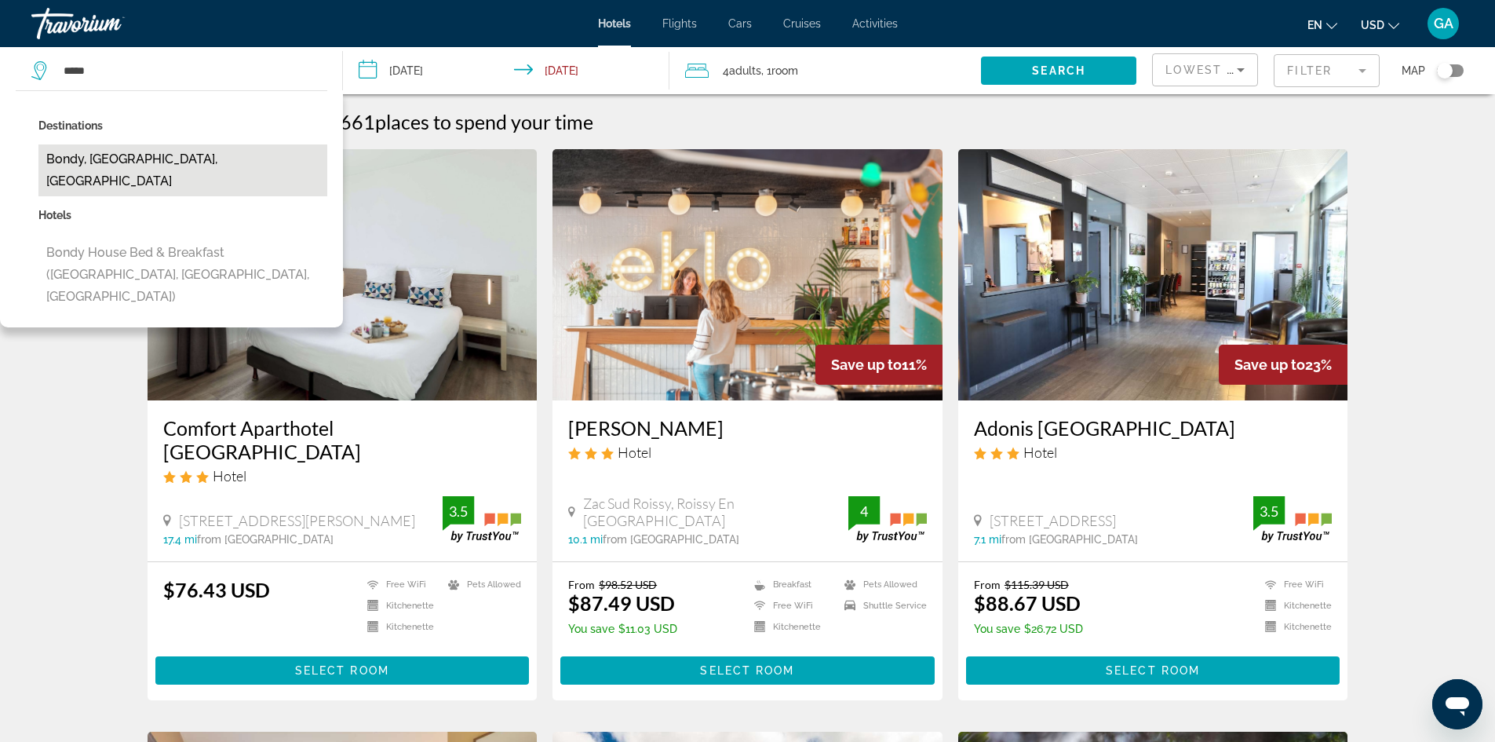
click at [93, 164] on button "Bondy, [GEOGRAPHIC_DATA], [GEOGRAPHIC_DATA]" at bounding box center [182, 170] width 289 height 52
type input "**********"
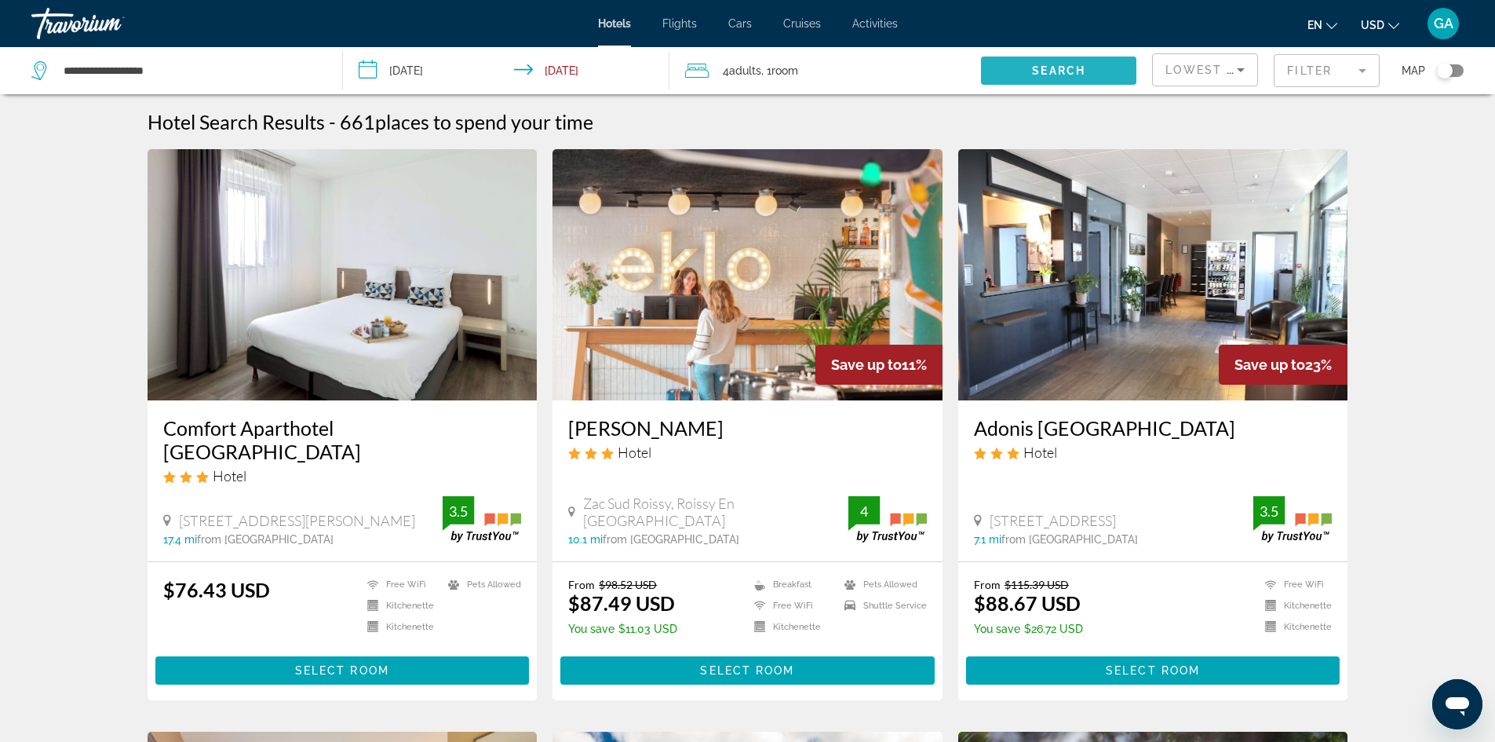
click at [1111, 62] on span "Search widget" at bounding box center [1058, 71] width 155 height 38
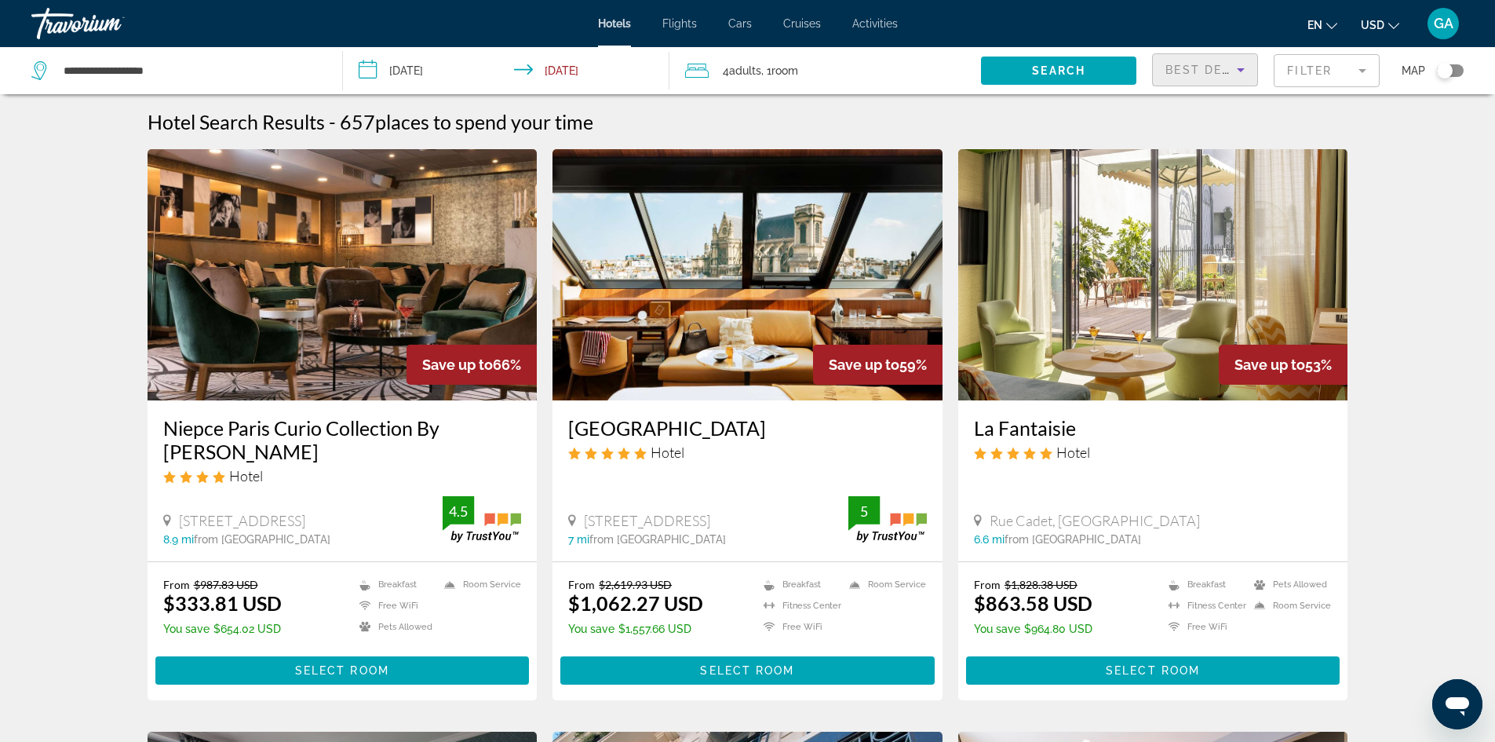
click at [1228, 67] on span "Best Deals" at bounding box center [1207, 70] width 82 height 13
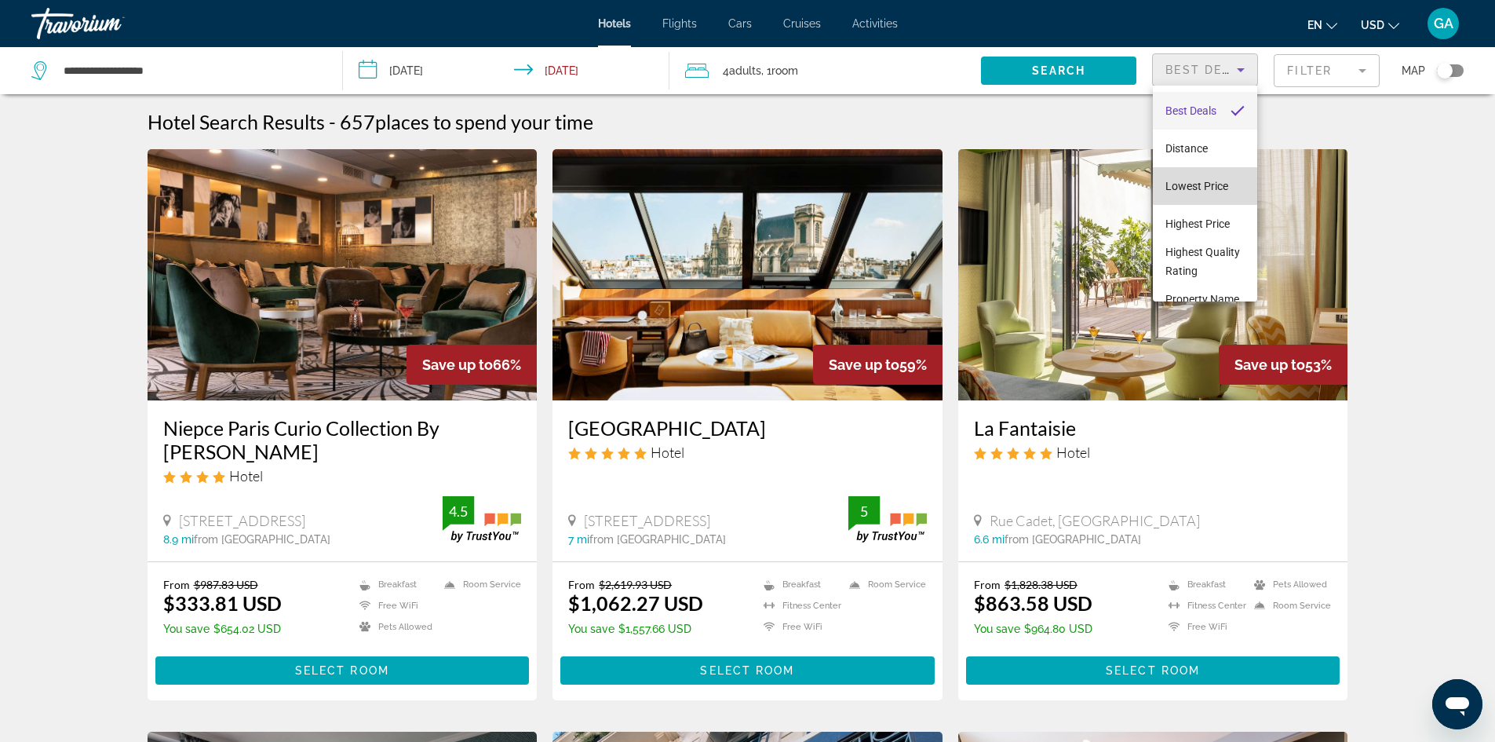
click at [1208, 175] on mat-option "Lowest Price" at bounding box center [1205, 186] width 104 height 38
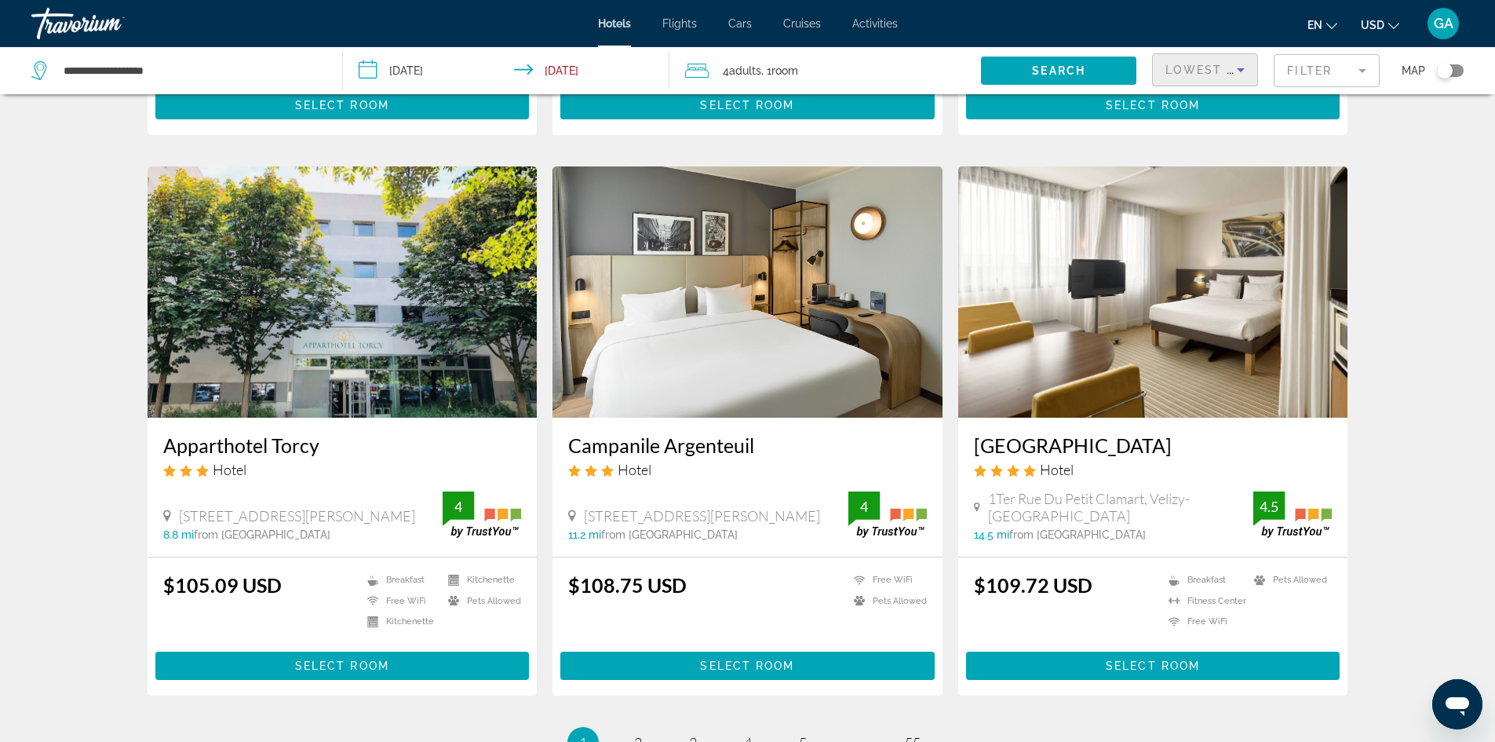
scroll to position [1745, 0]
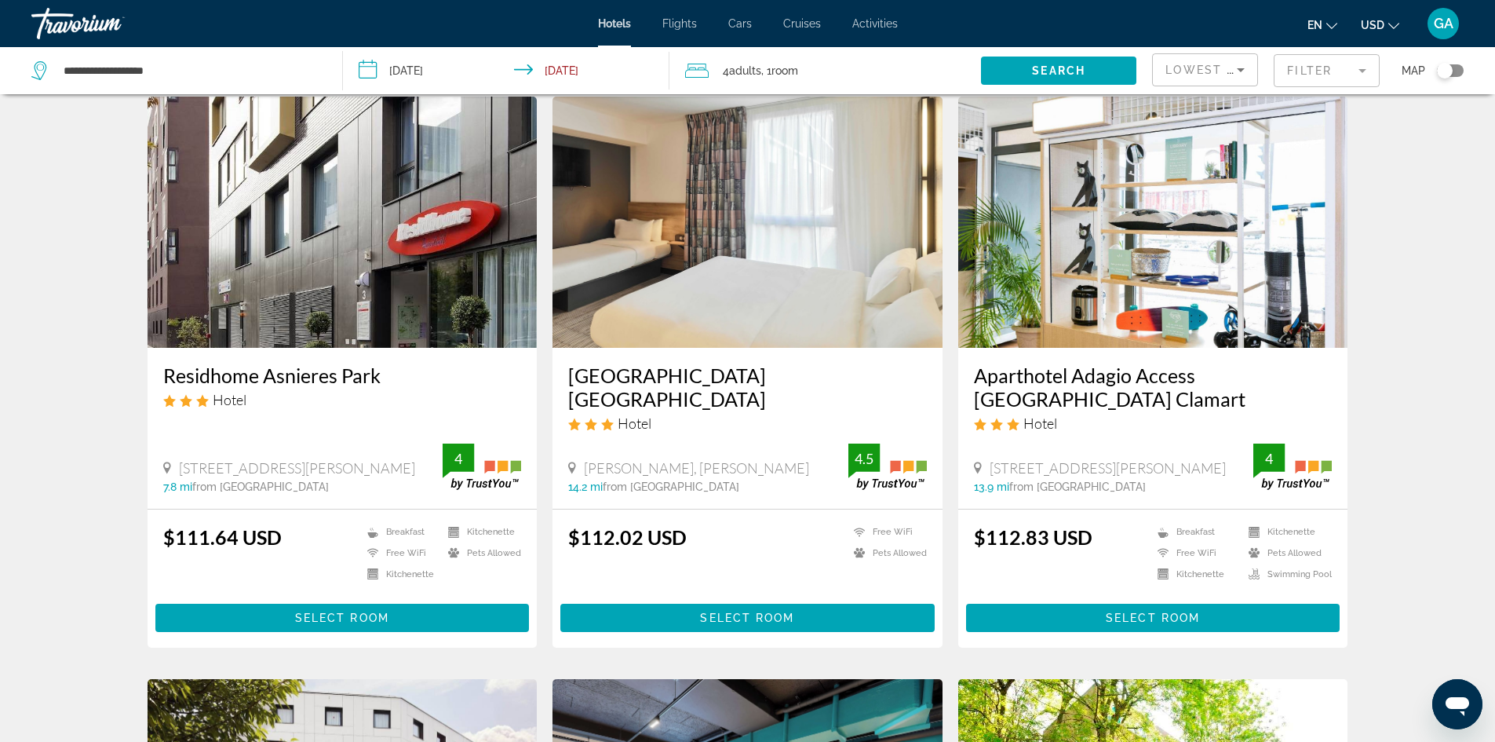
scroll to position [38, 0]
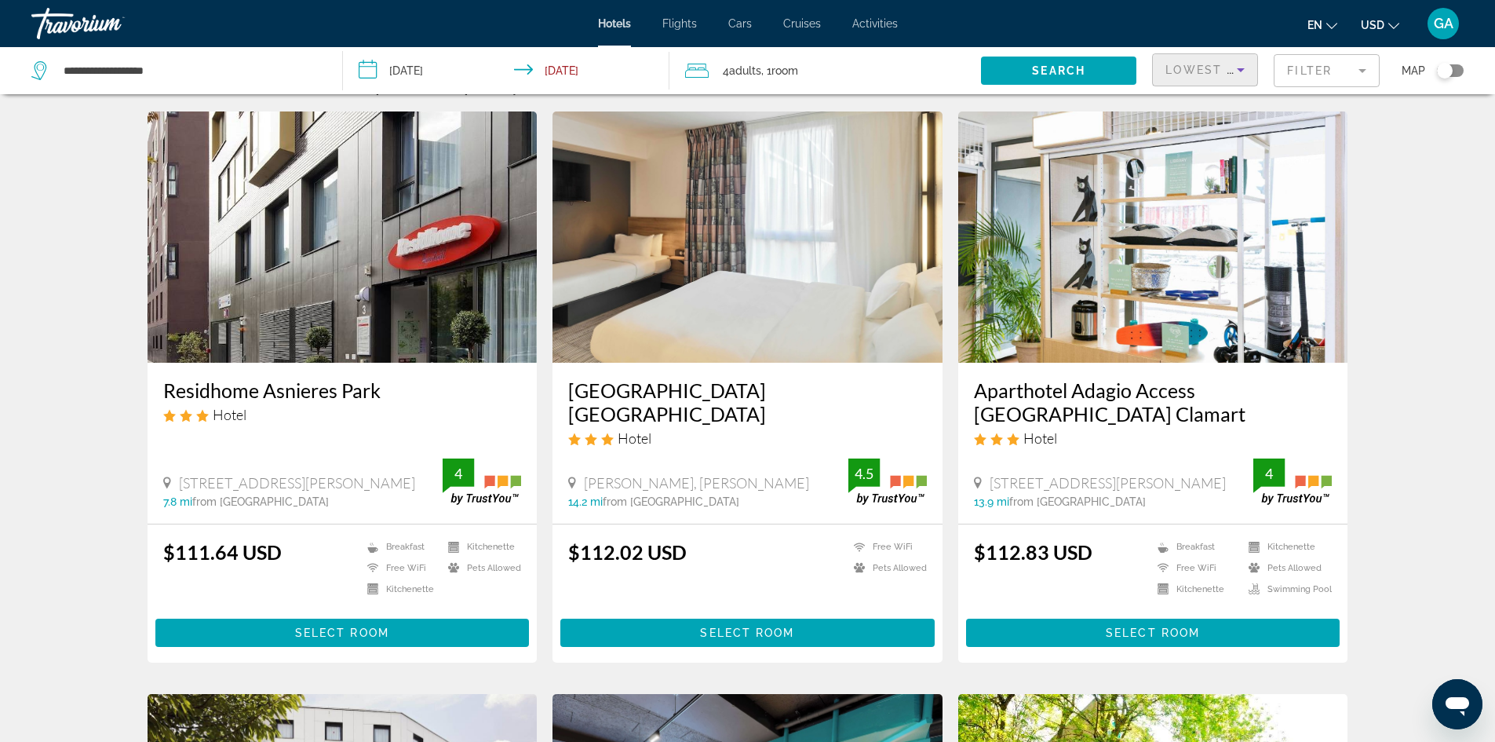
click at [1227, 73] on span "Lowest Price" at bounding box center [1216, 70] width 100 height 13
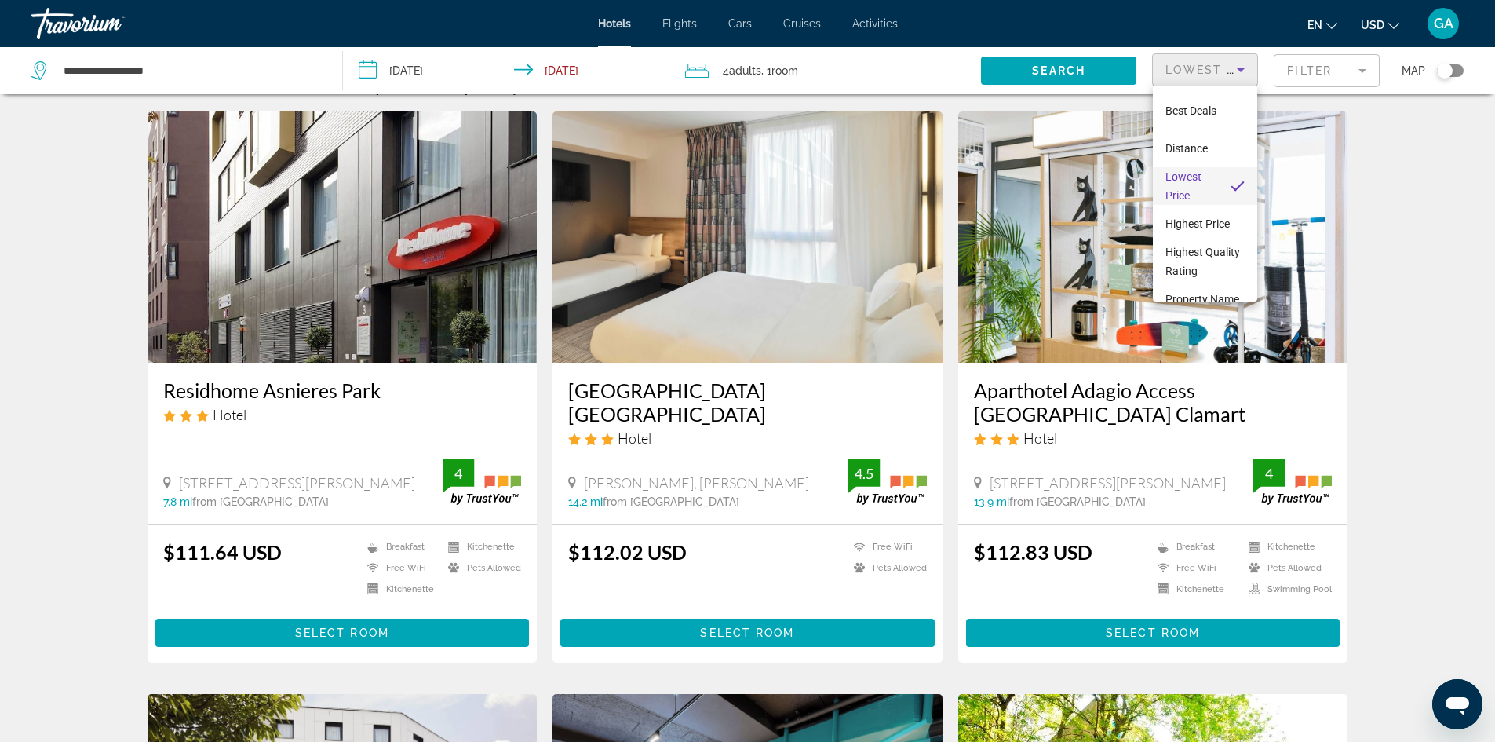
click at [1227, 73] on div at bounding box center [747, 371] width 1495 height 742
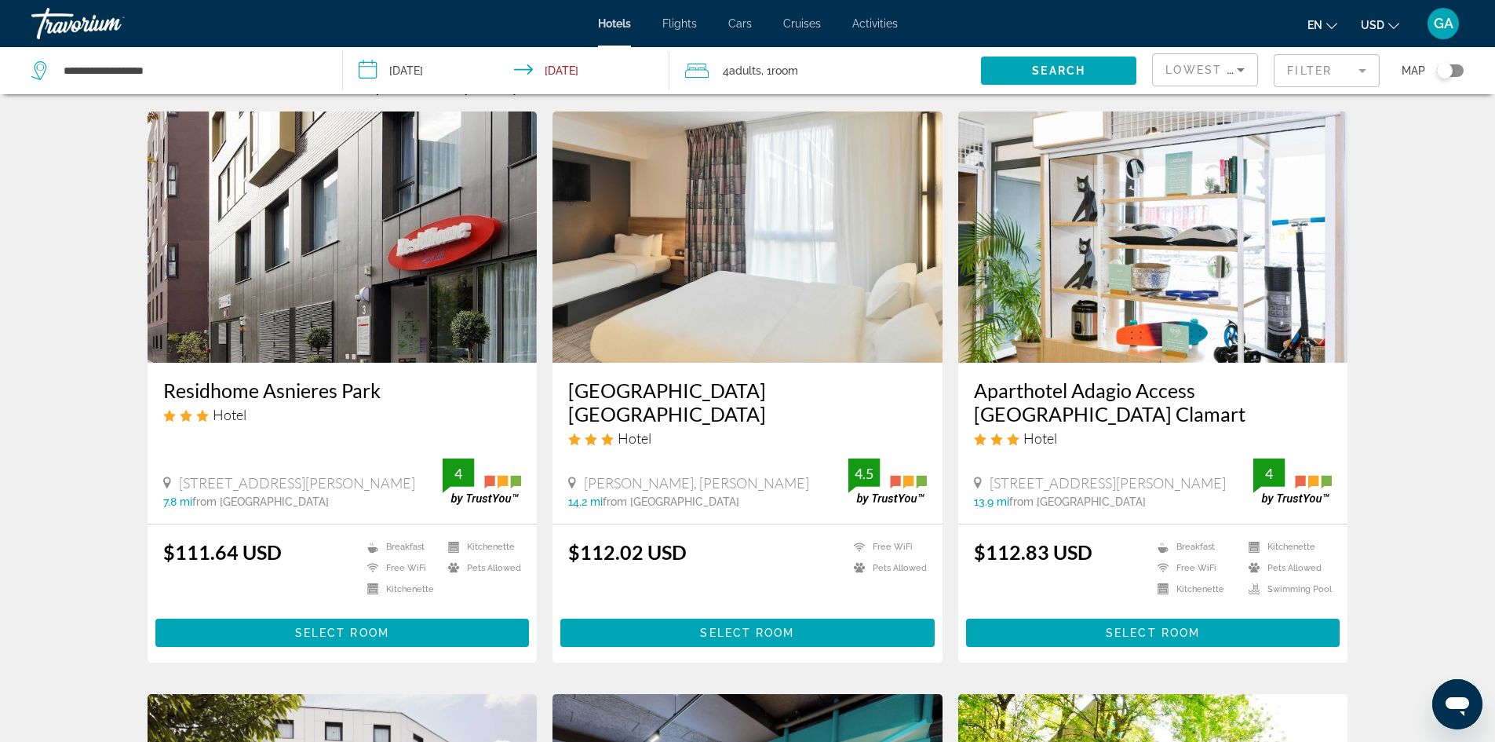
click at [1314, 66] on mat-form-field "Filter" at bounding box center [1327, 70] width 106 height 33
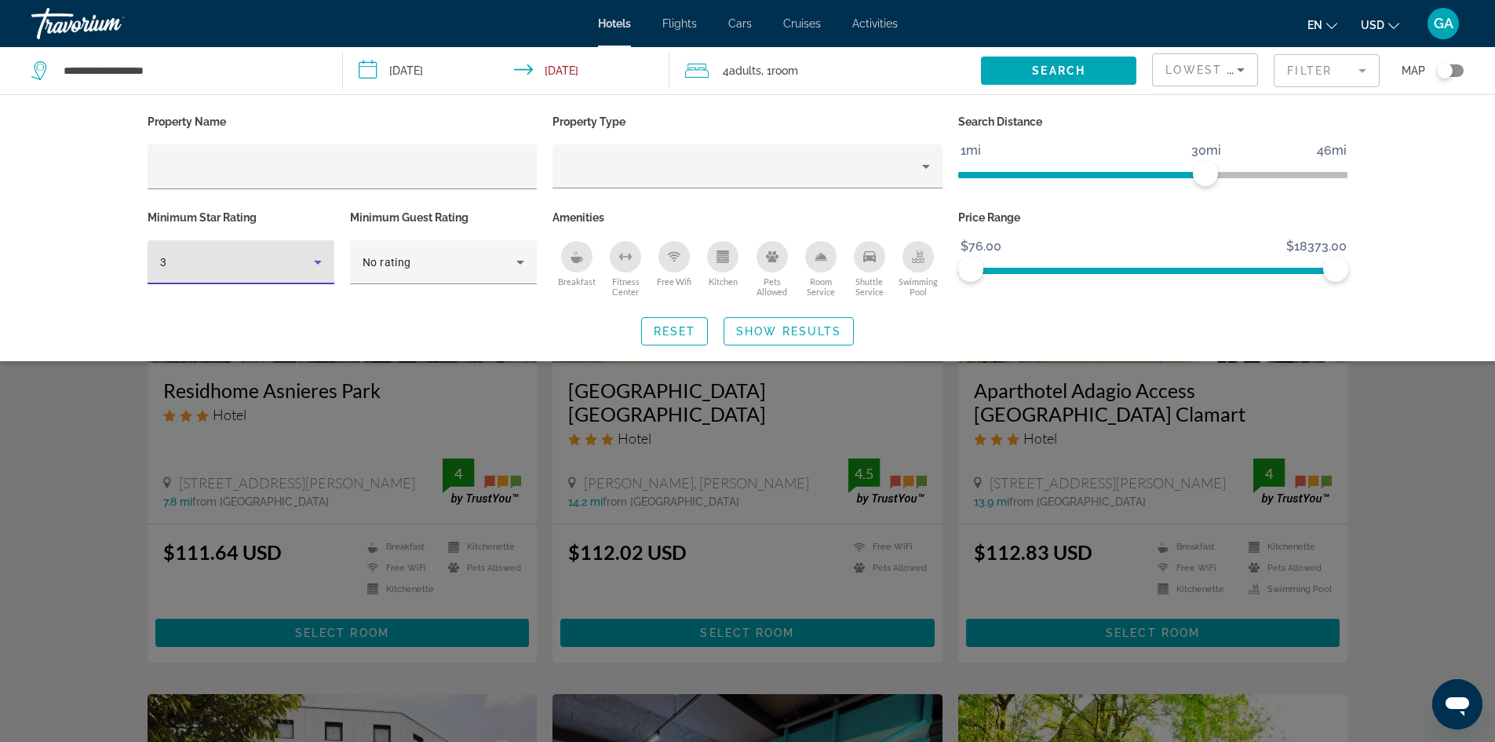
click at [312, 254] on icon "Hotel Filters" at bounding box center [317, 262] width 19 height 19
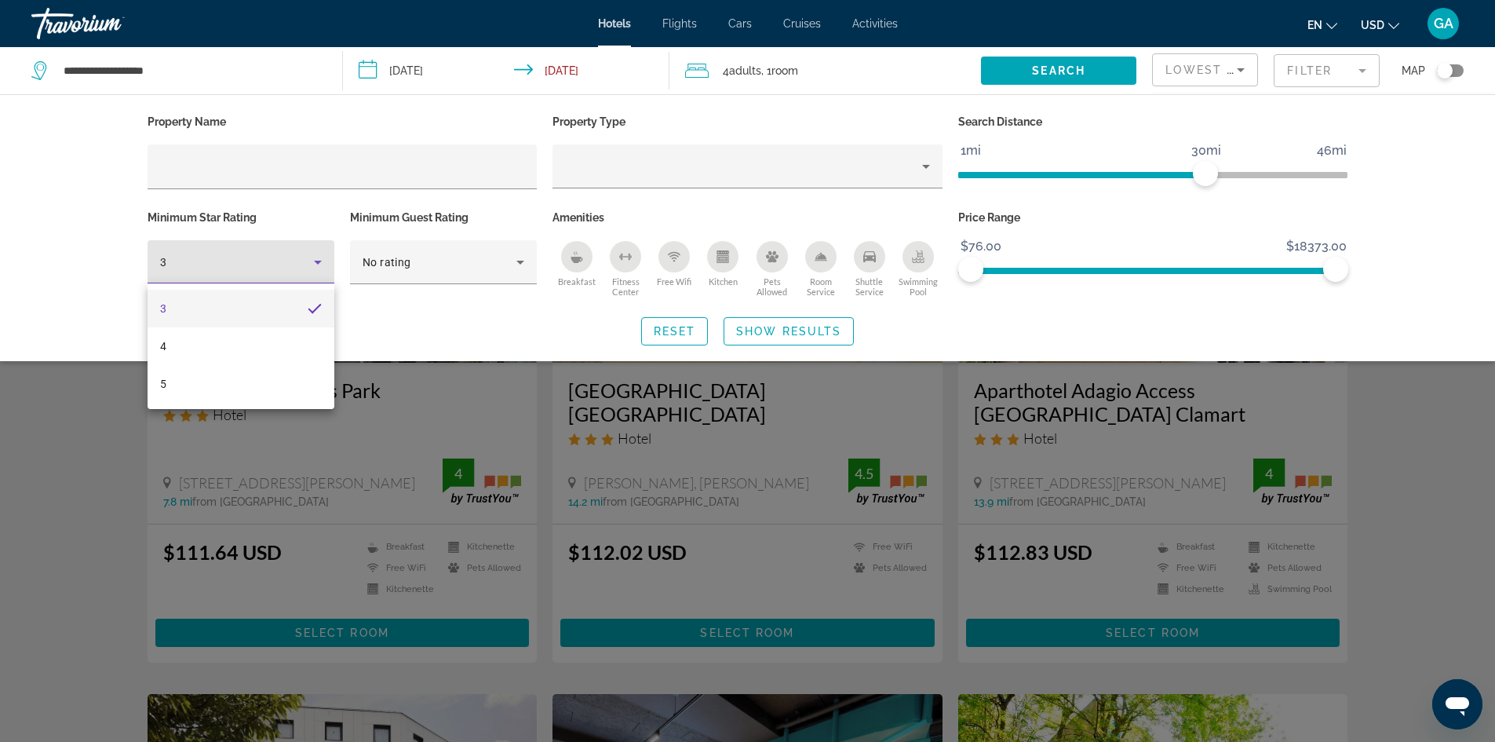
scroll to position [0, 0]
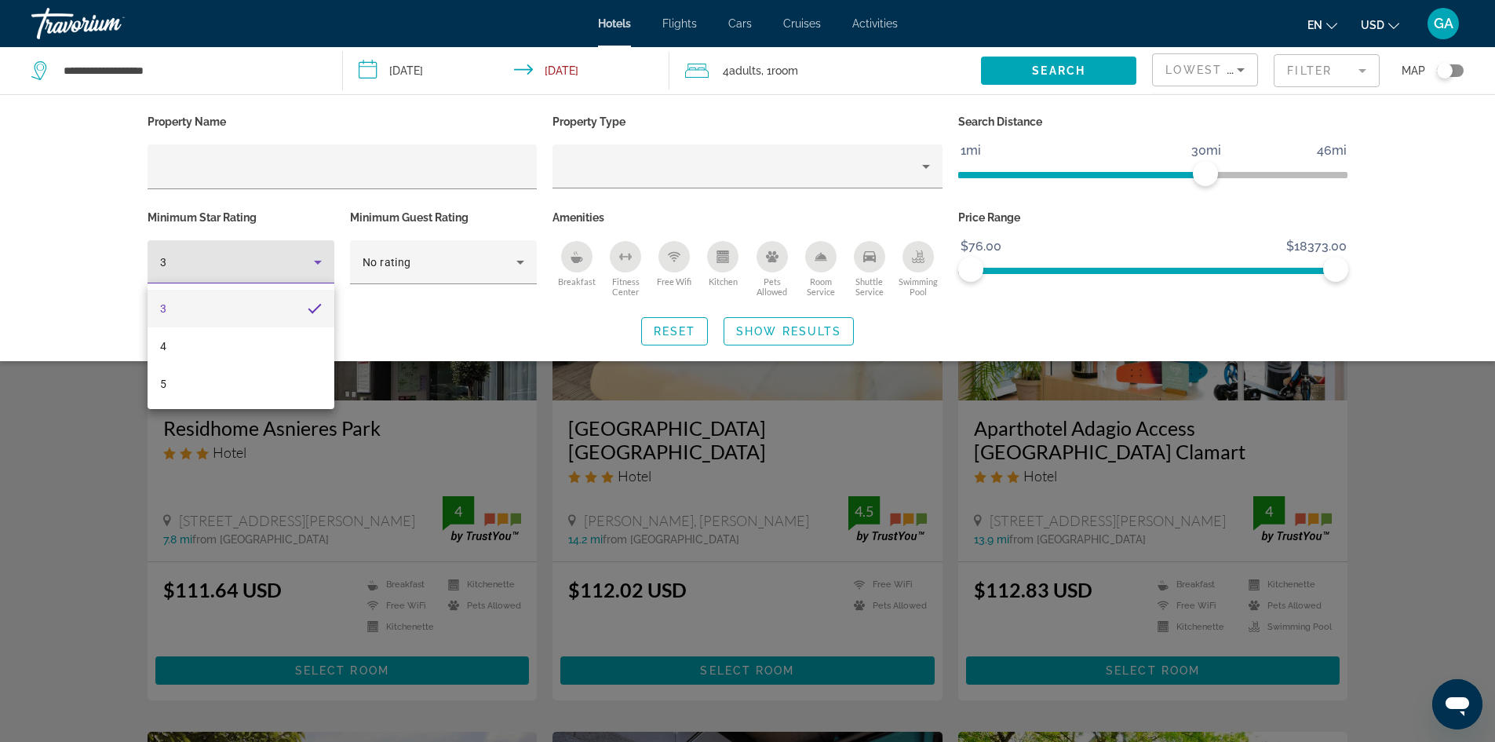
click at [1384, 511] on div at bounding box center [747, 371] width 1495 height 742
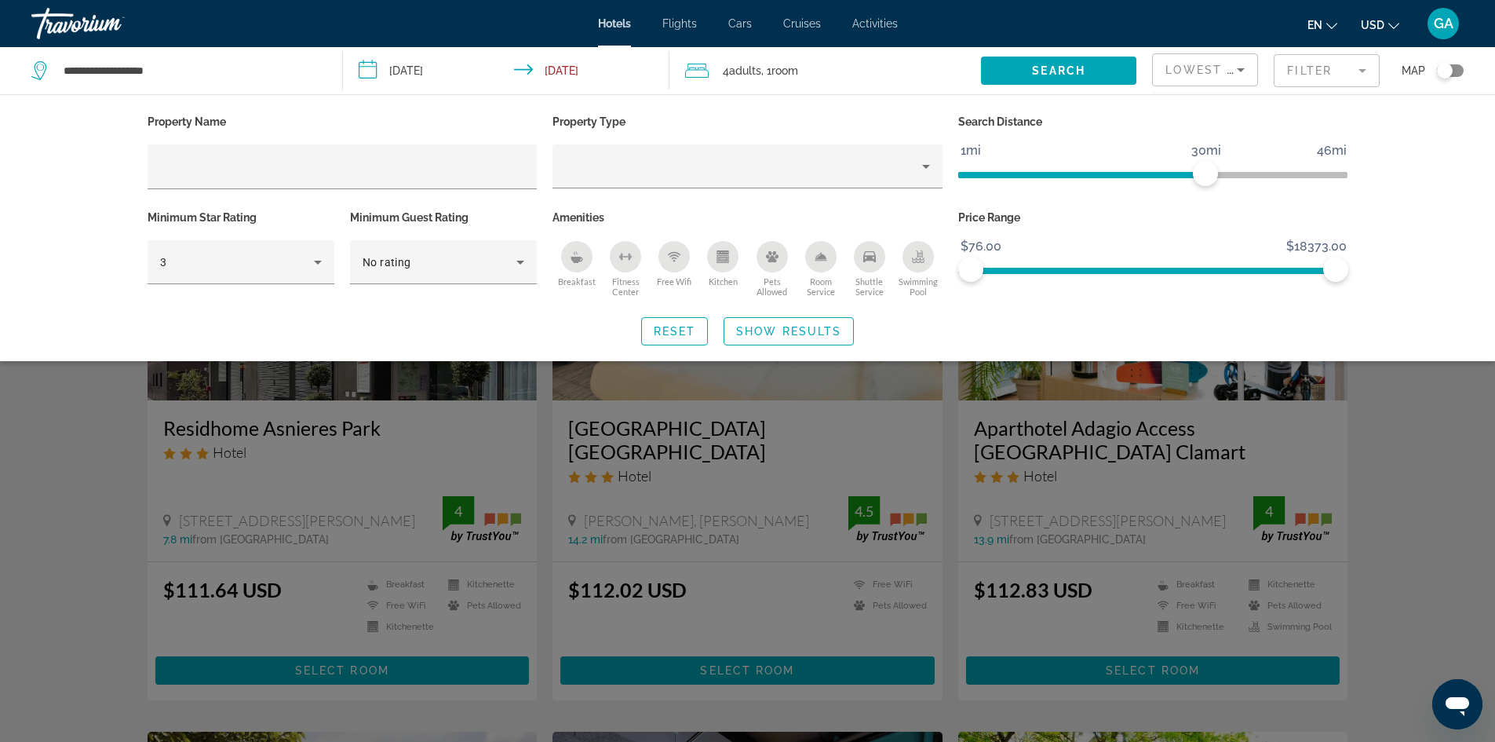
click at [1401, 395] on div "Search widget" at bounding box center [747, 488] width 1495 height 506
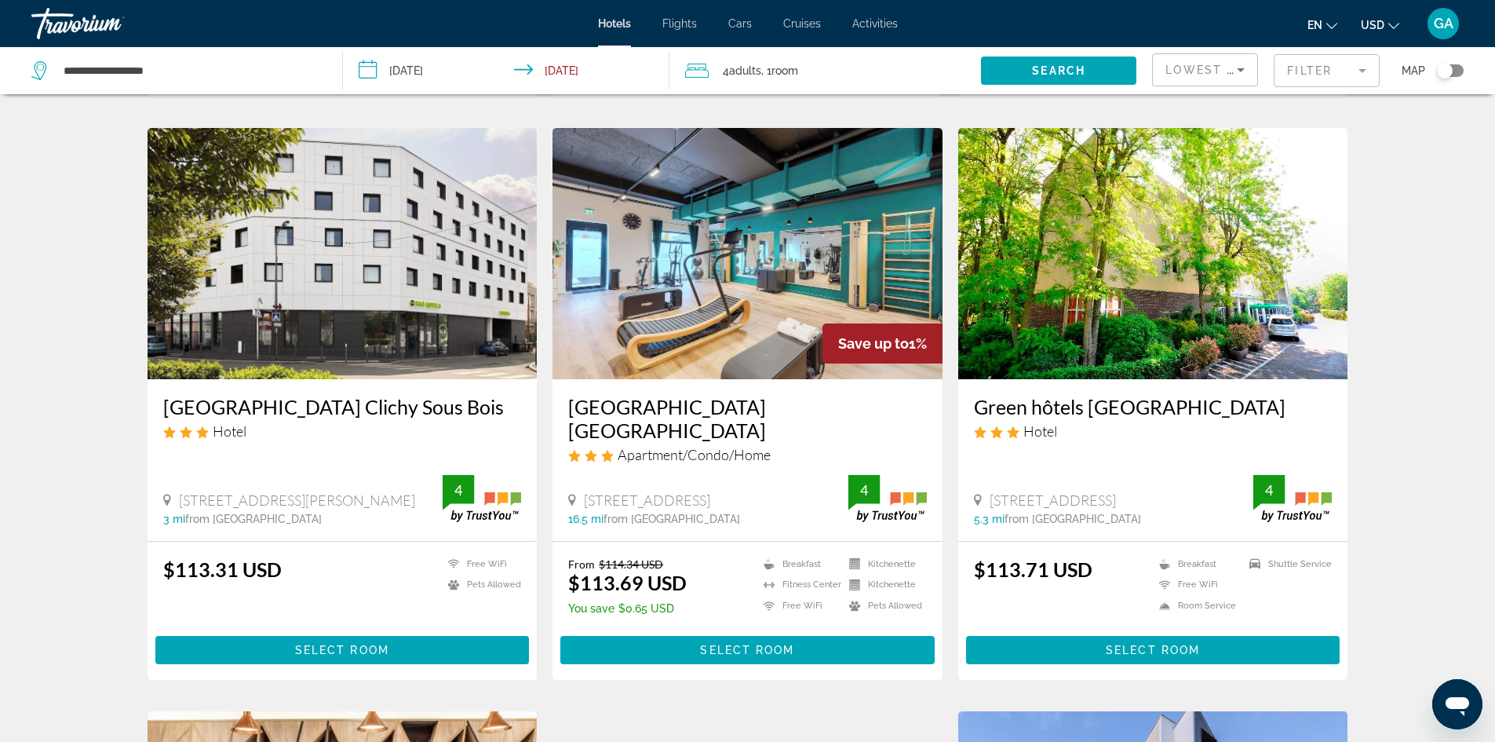
scroll to position [604, 0]
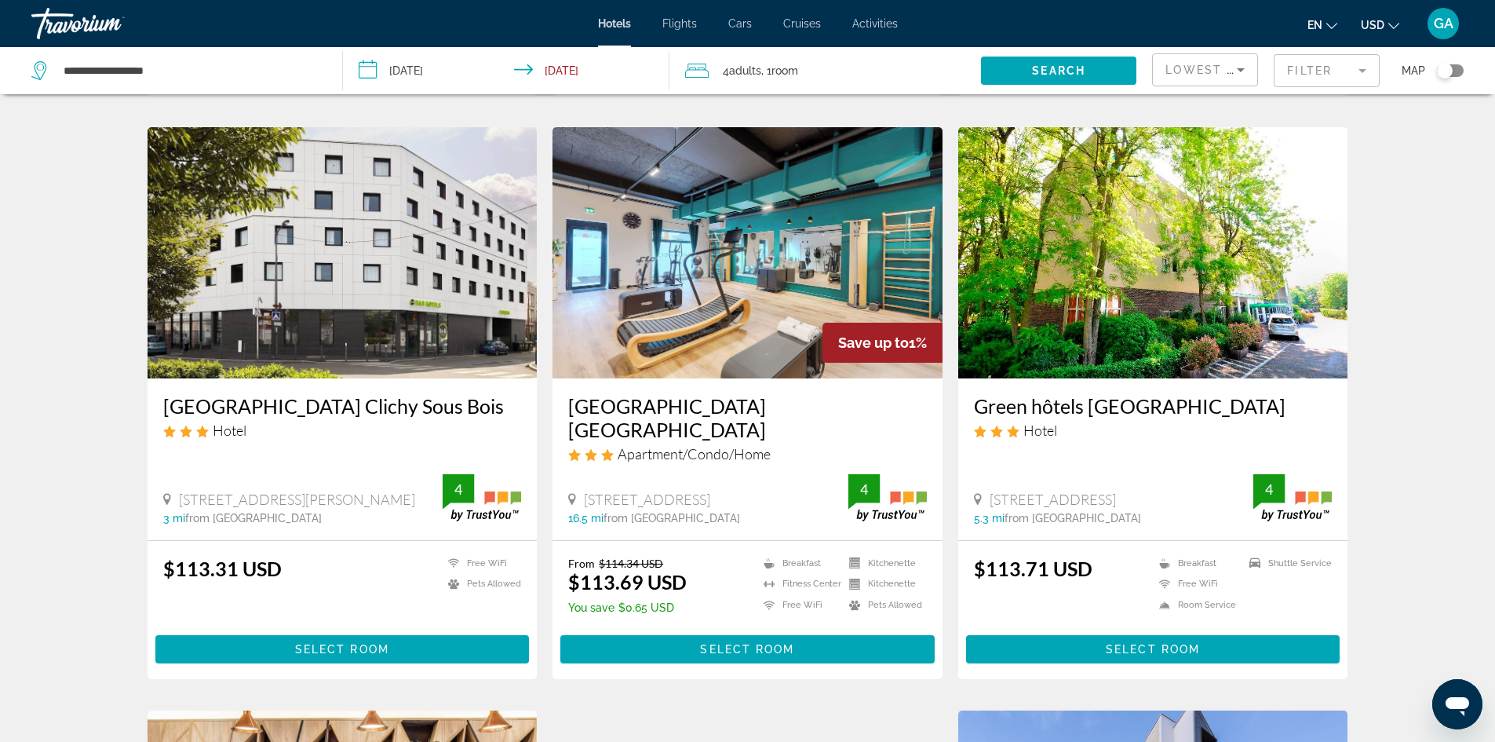
click at [431, 221] on img "Main content" at bounding box center [343, 252] width 390 height 251
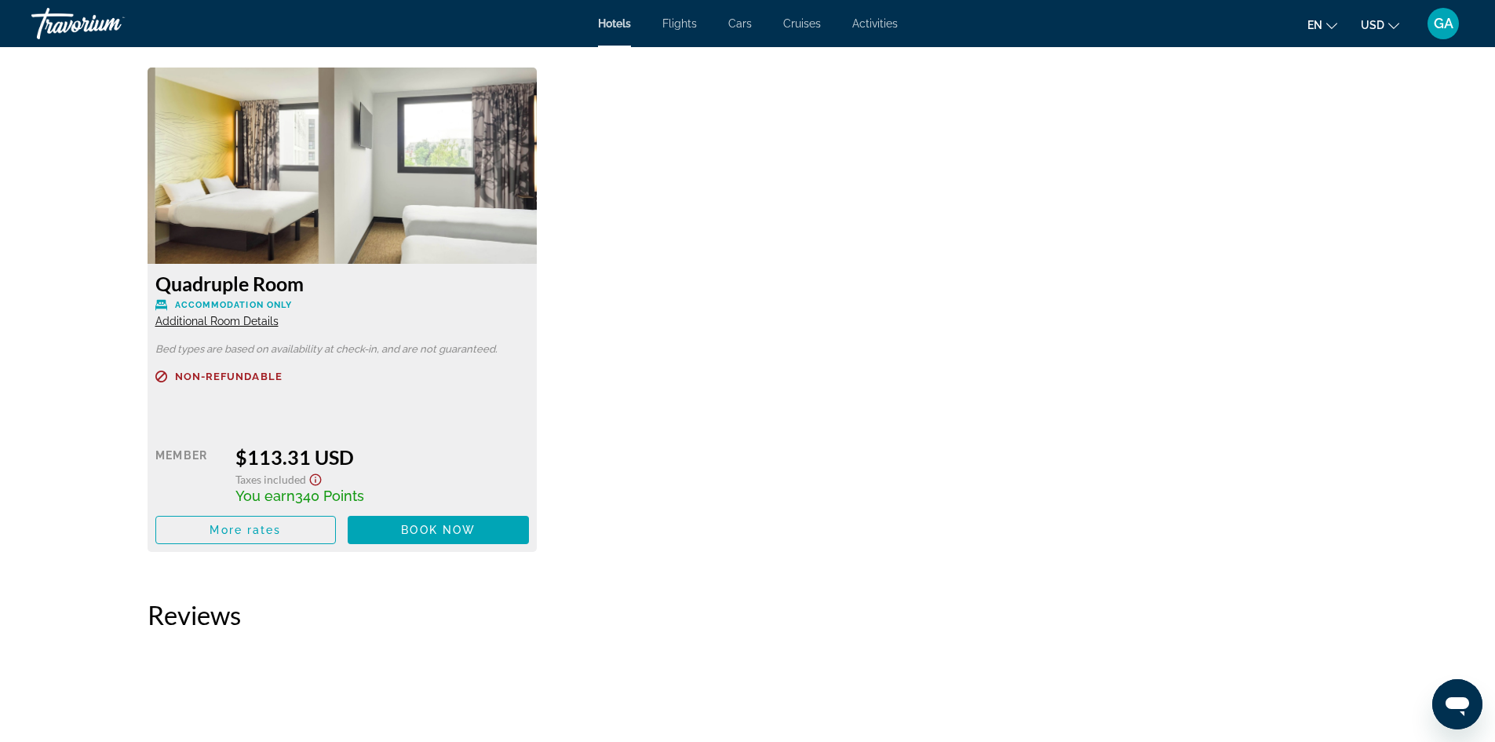
scroll to position [2003, 0]
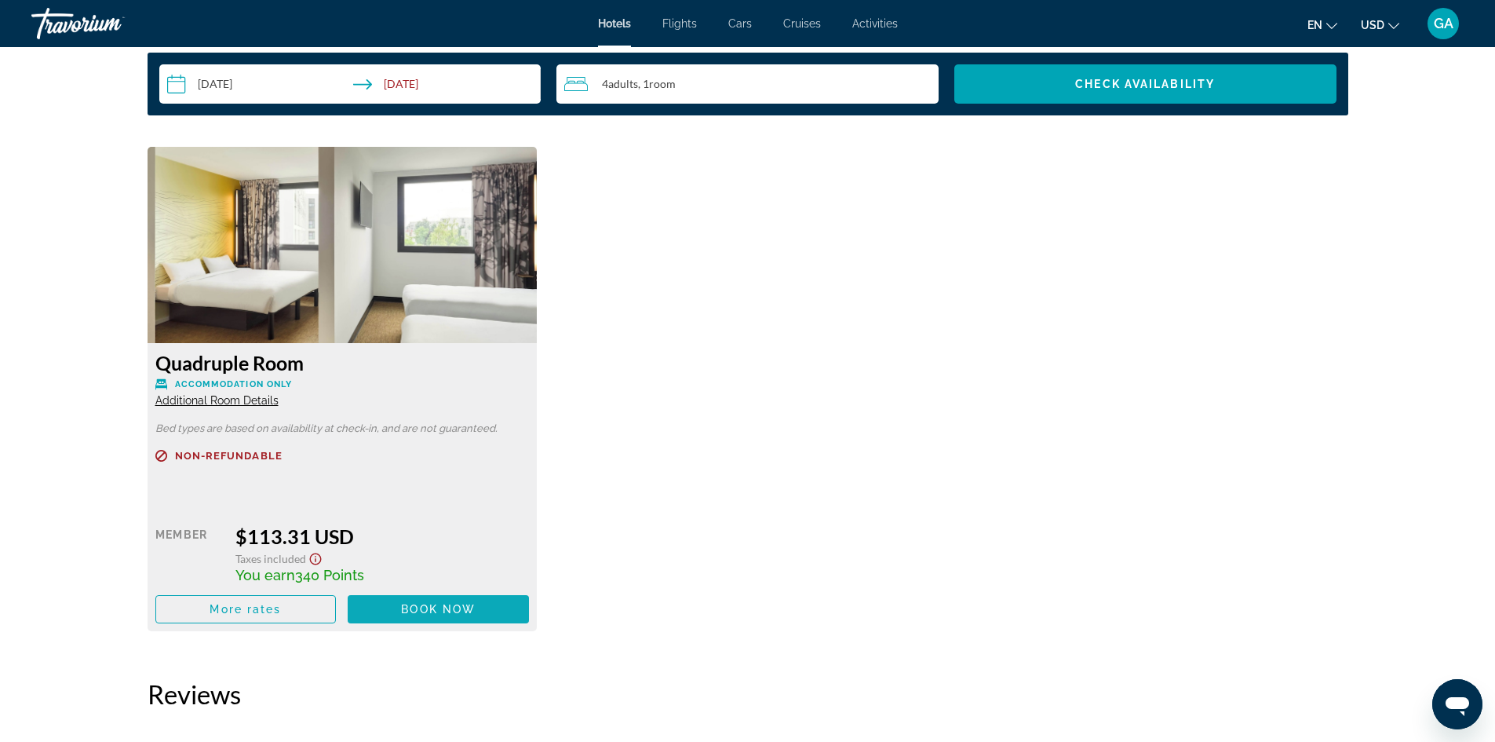
click at [484, 611] on span "Main content" at bounding box center [438, 609] width 181 height 38
